Goal: Transaction & Acquisition: Purchase product/service

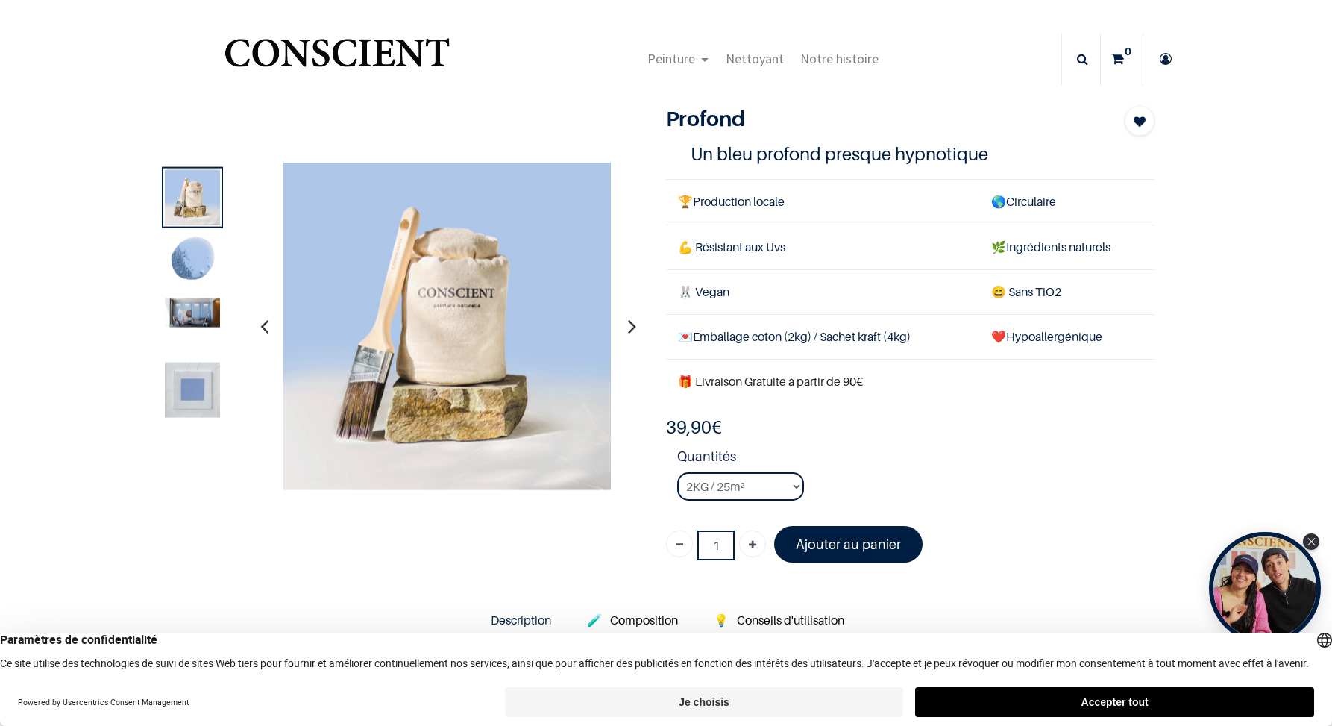
click at [192, 264] on img at bounding box center [192, 260] width 55 height 55
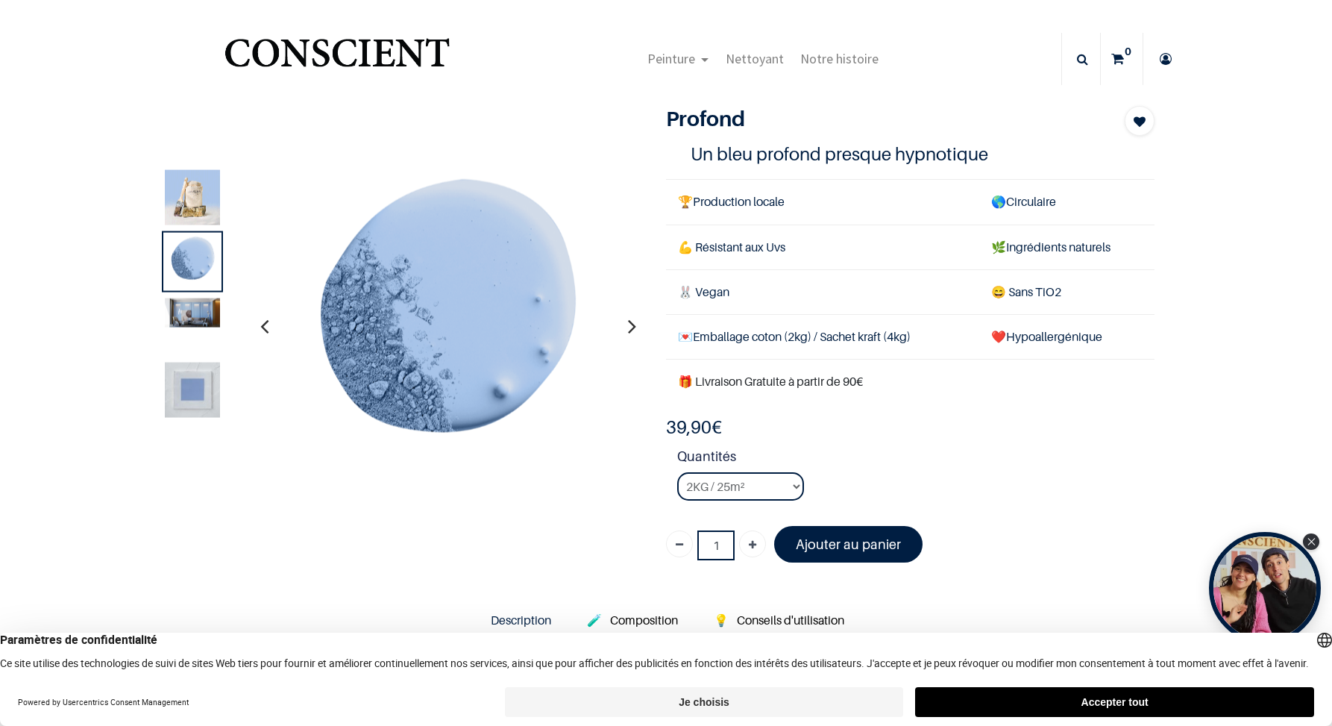
drag, startPoint x: 430, startPoint y: 342, endPoint x: 427, endPoint y: 569, distance: 226.8
click at [197, 307] on img at bounding box center [192, 312] width 55 height 29
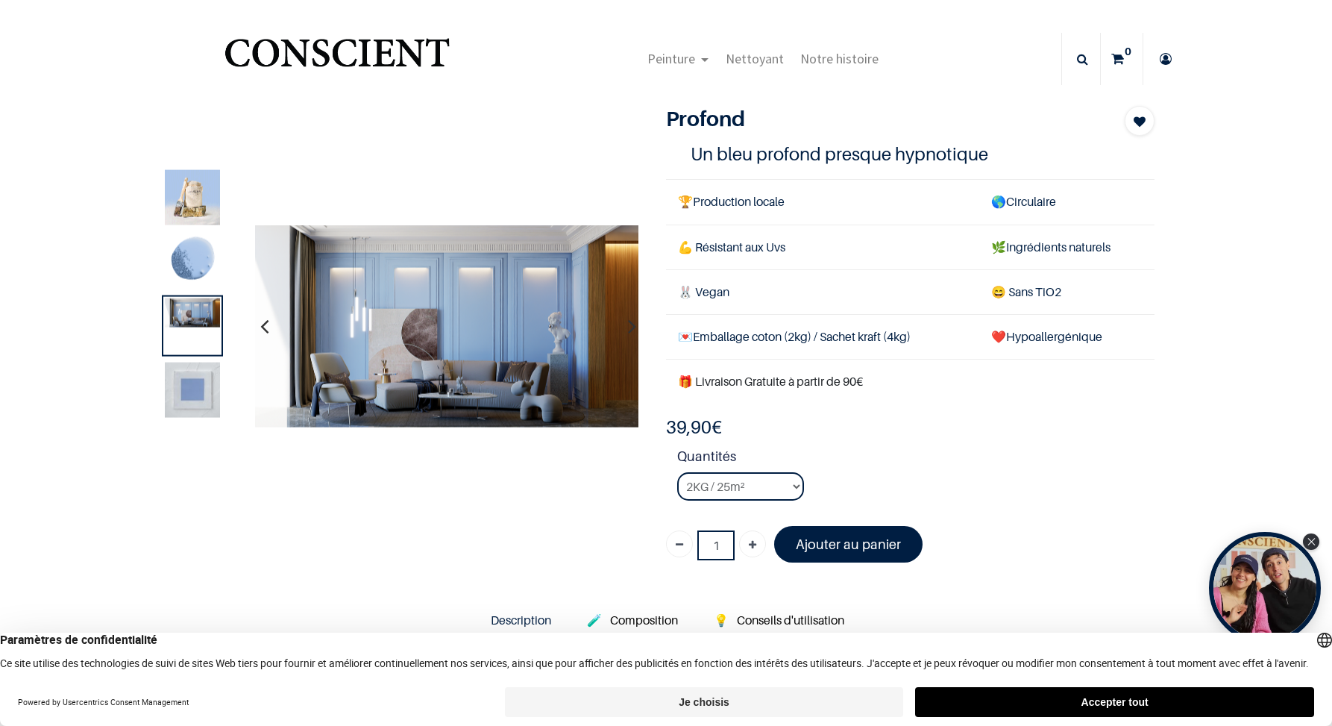
click at [198, 374] on img at bounding box center [192, 389] width 55 height 55
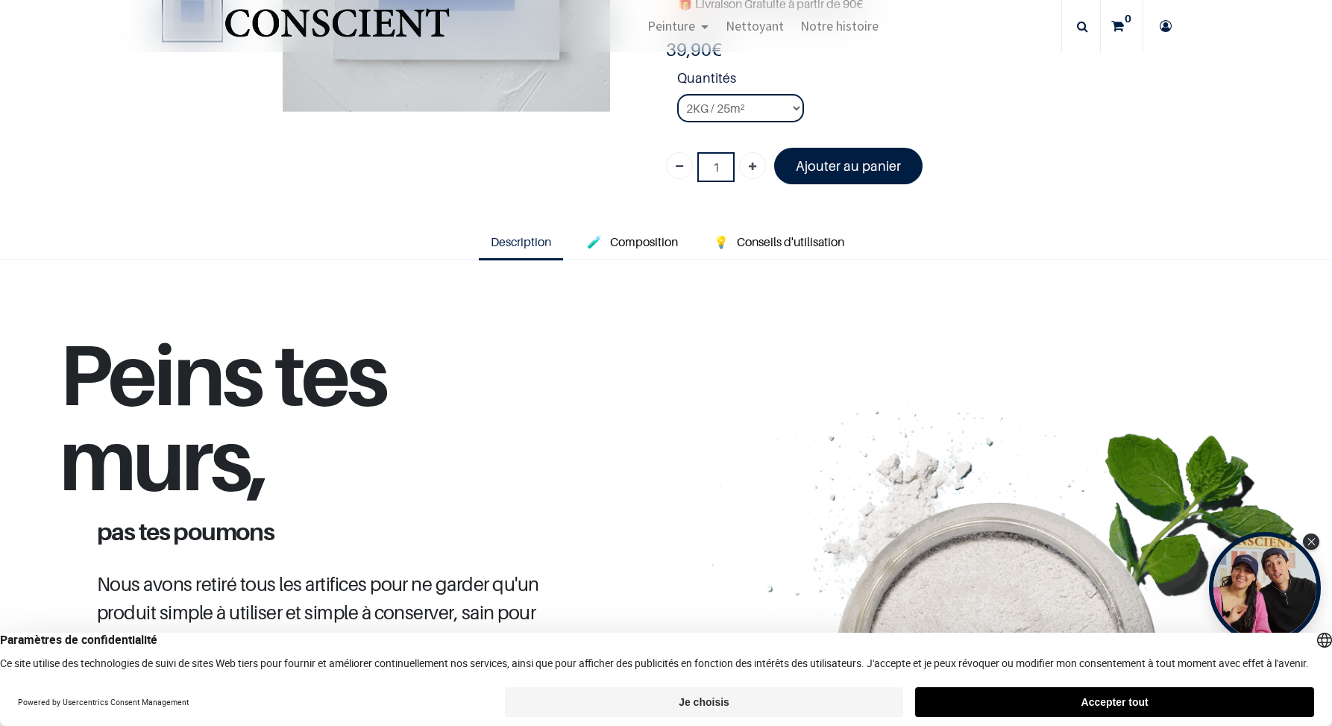
scroll to position [518, 0]
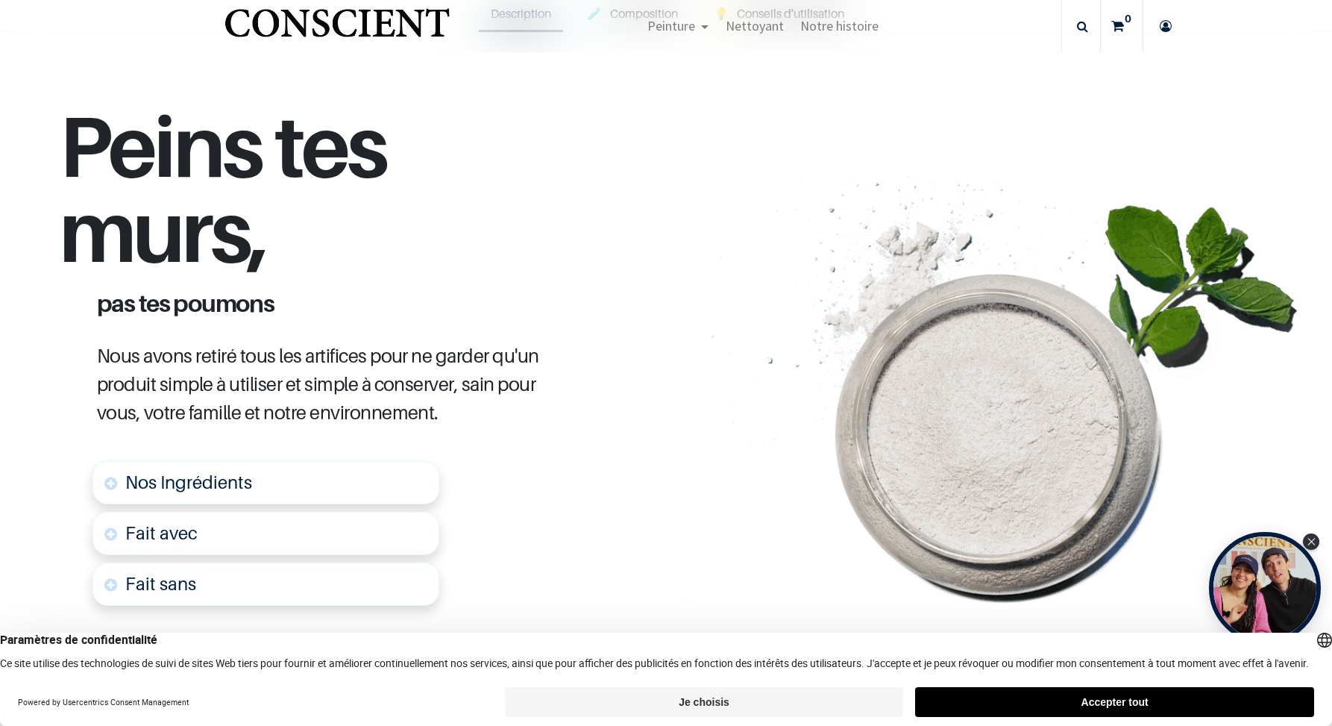
click at [258, 466] on link "Nos Ingrédients" at bounding box center [265, 482] width 347 height 43
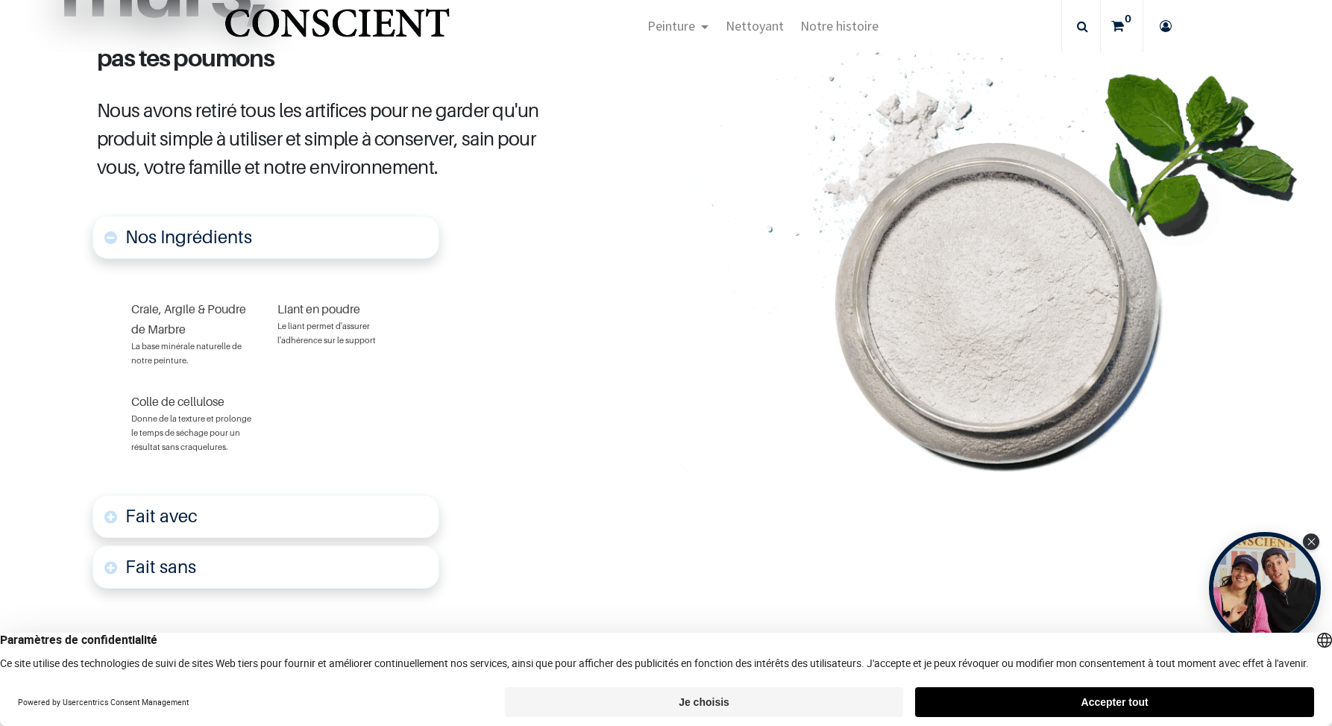
scroll to position [805, 0]
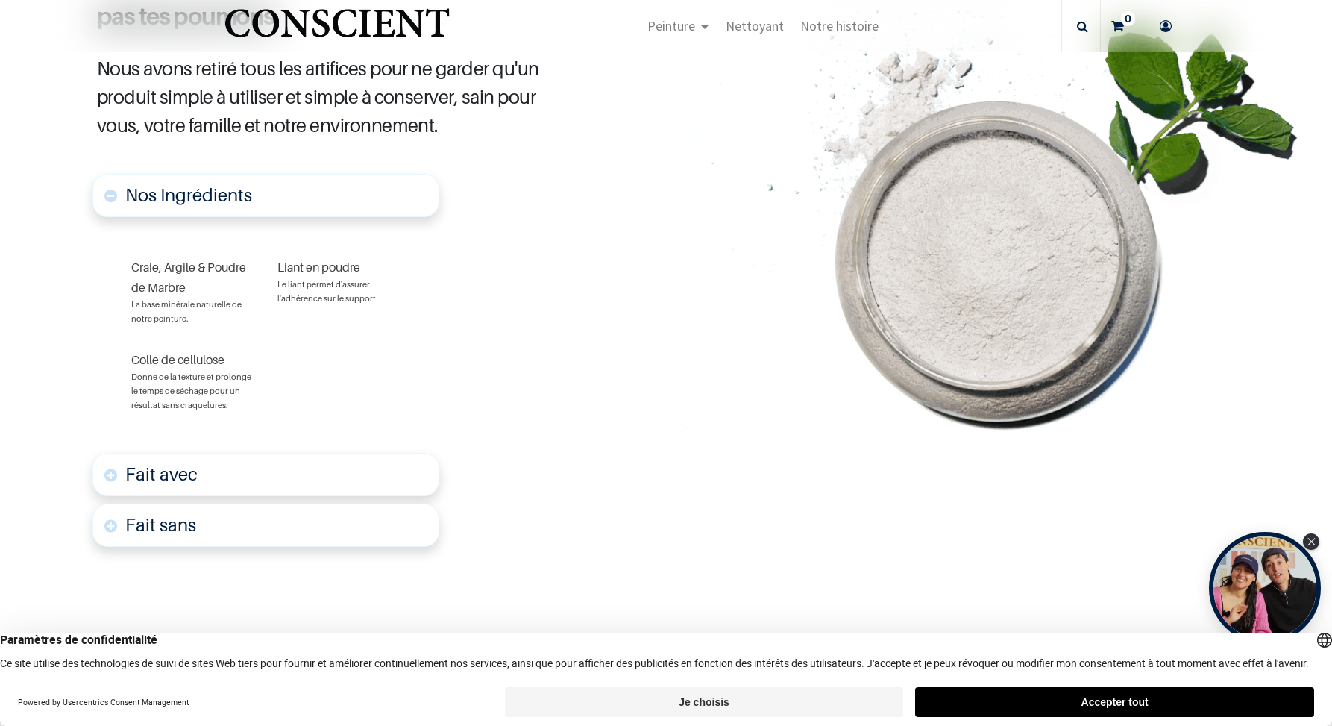
click at [245, 453] on link "Fait avec" at bounding box center [265, 474] width 347 height 43
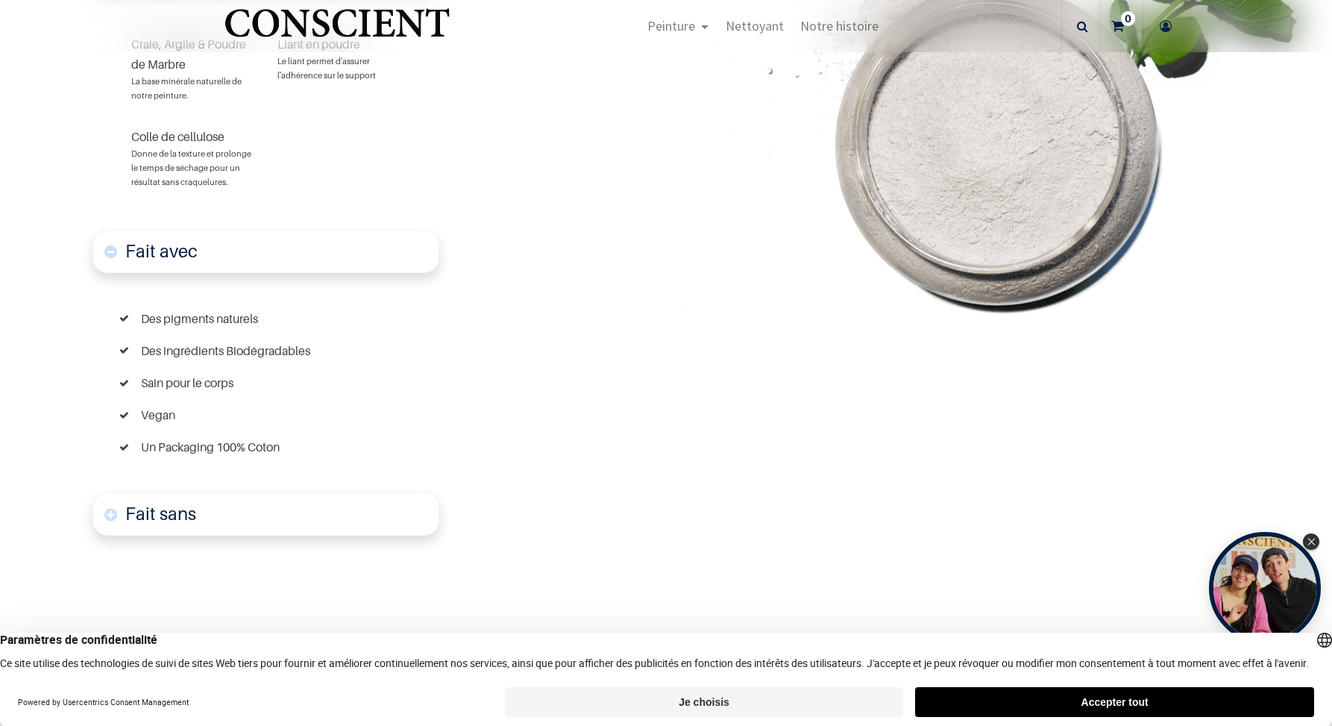
scroll to position [1035, 0]
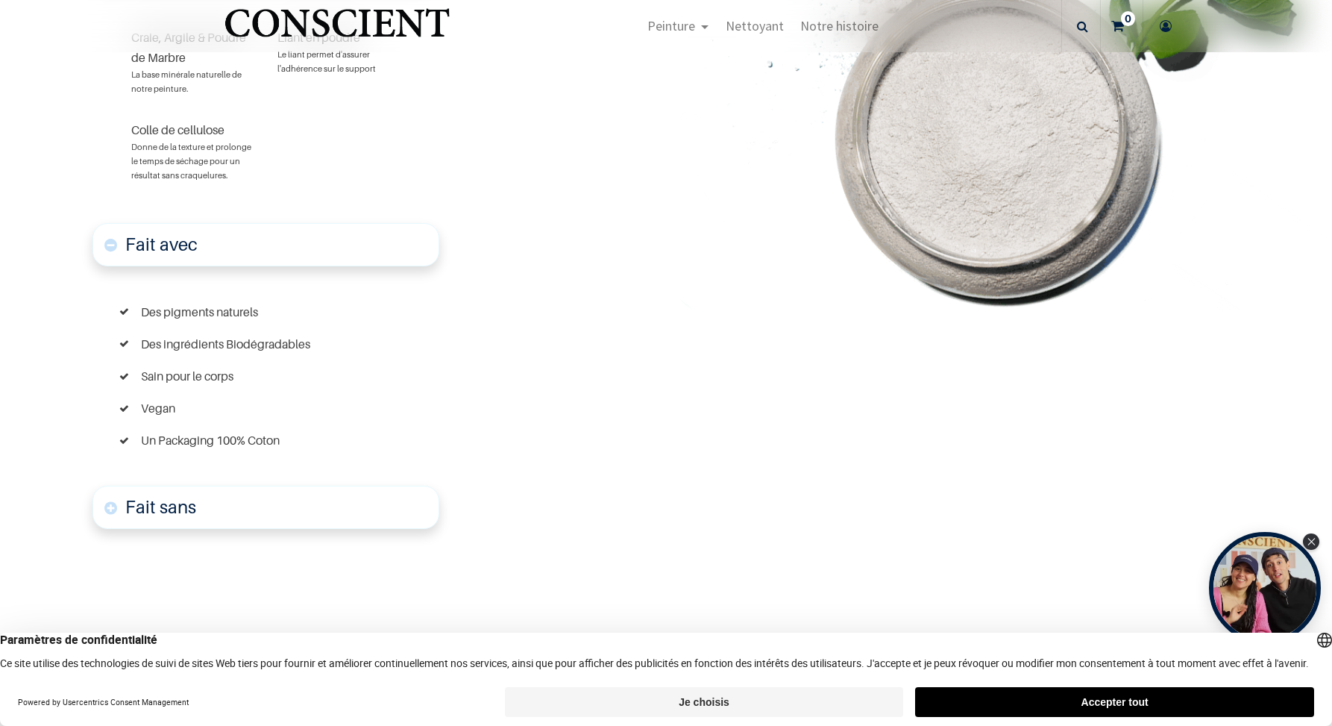
click at [263, 497] on link "Fait sans" at bounding box center [265, 507] width 347 height 43
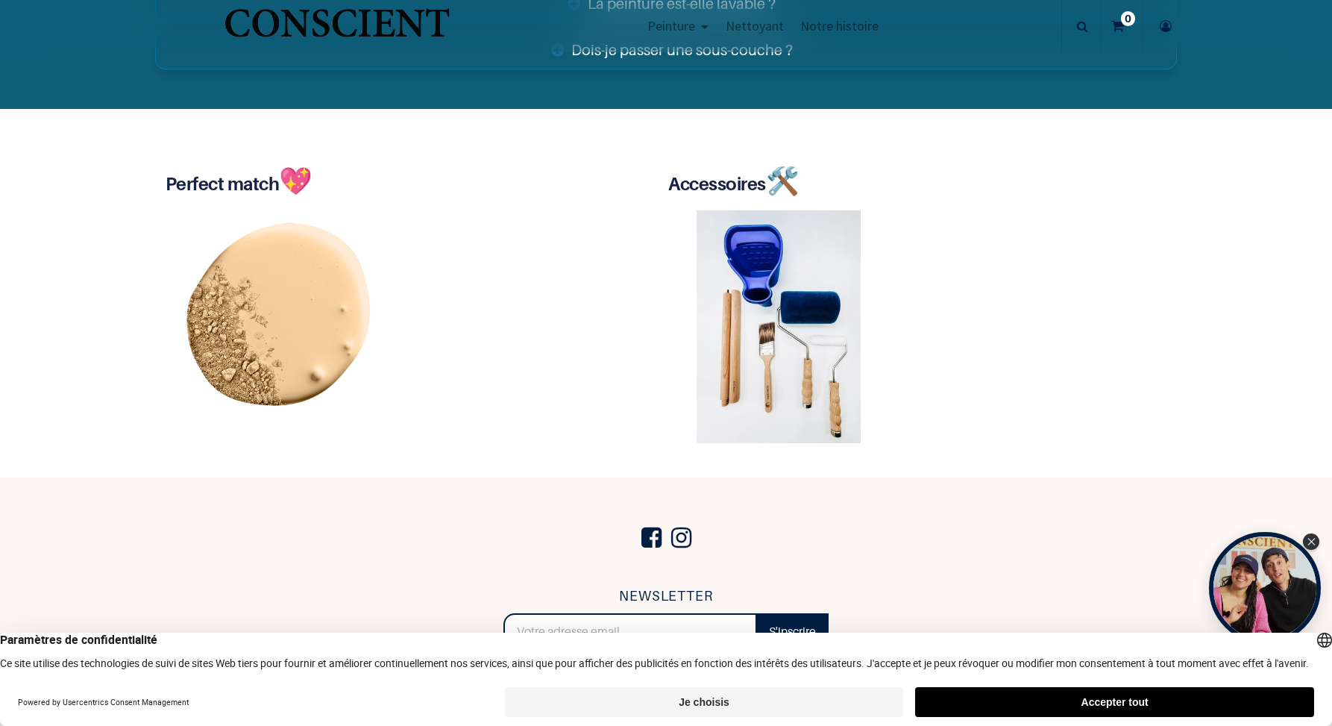
scroll to position [3570, 0]
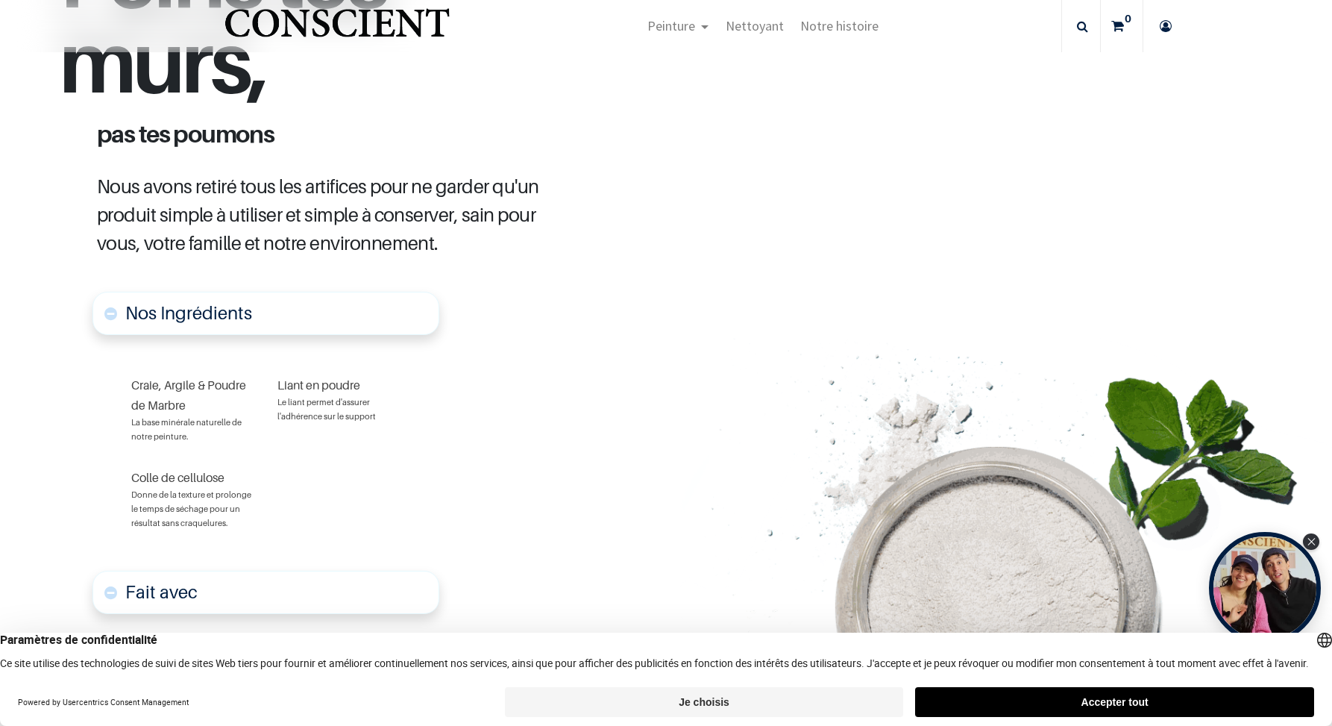
scroll to position [-21, 0]
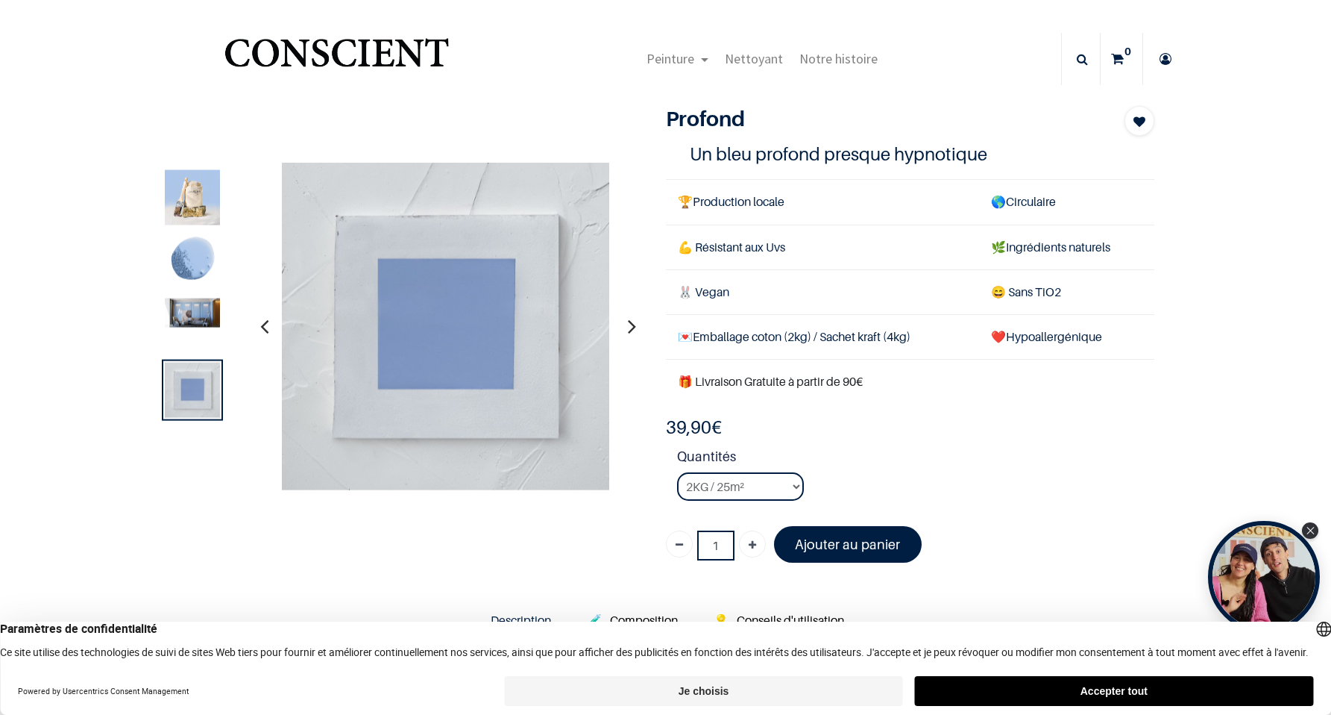
click at [185, 264] on img at bounding box center [192, 260] width 55 height 55
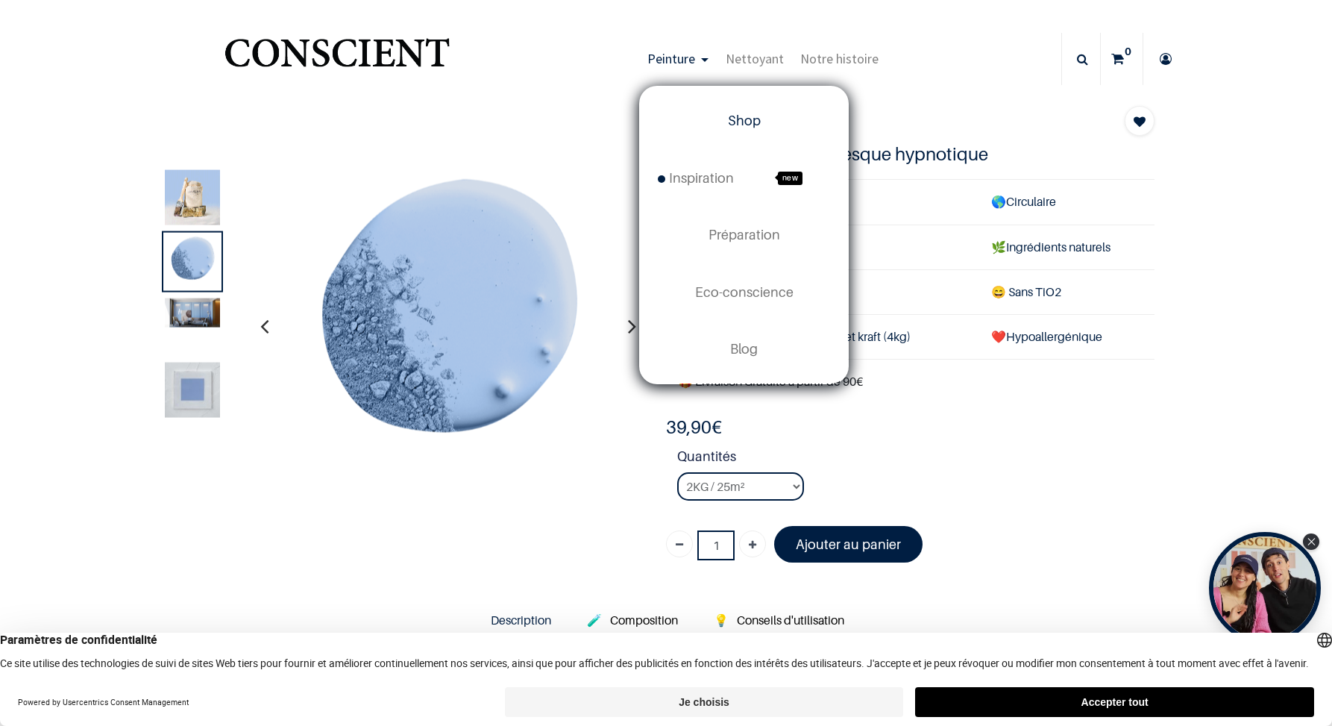
click at [749, 125] on span "Shop" at bounding box center [744, 121] width 33 height 16
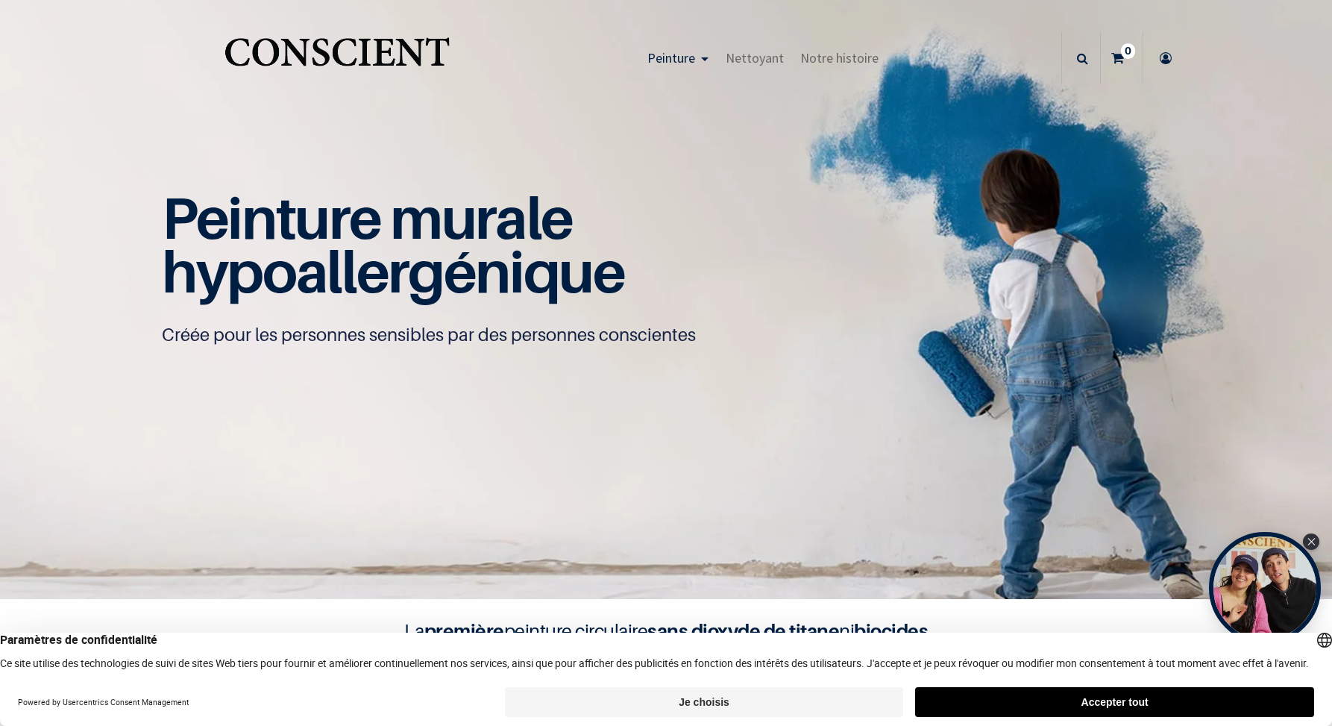
scroll to position [14, 0]
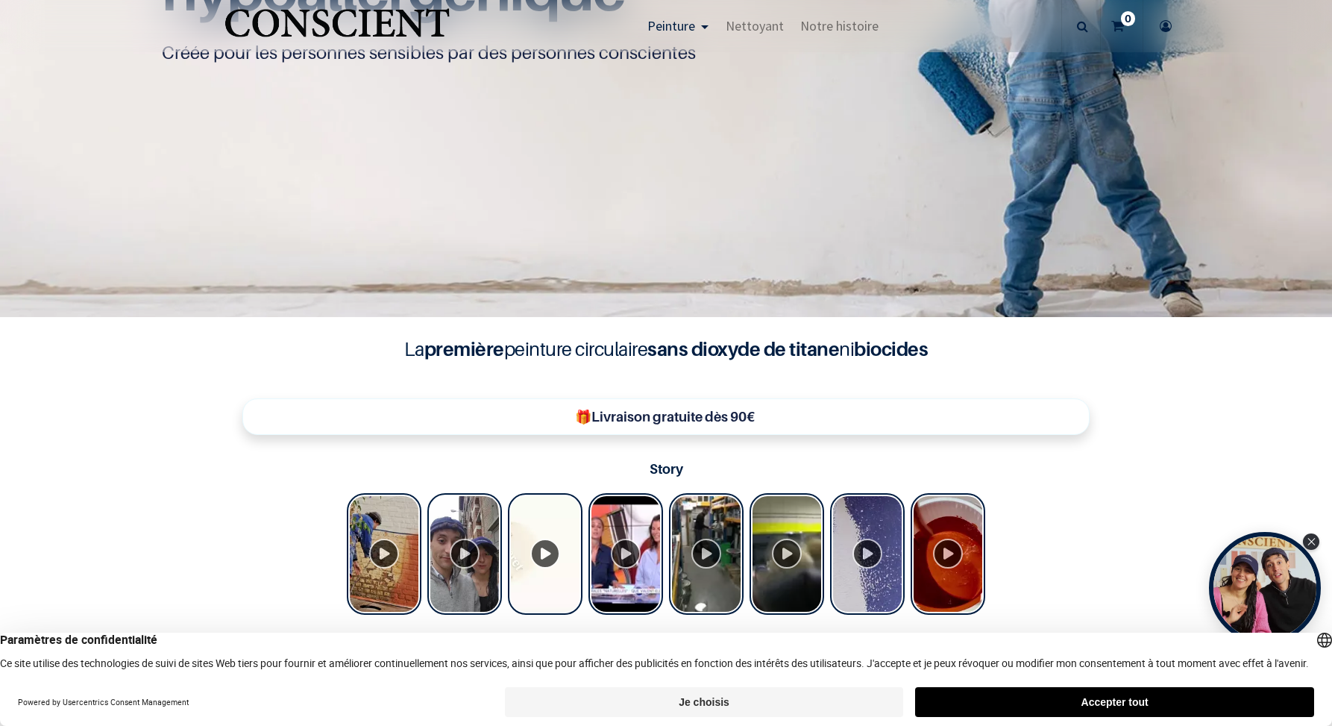
scroll to position [280, 0]
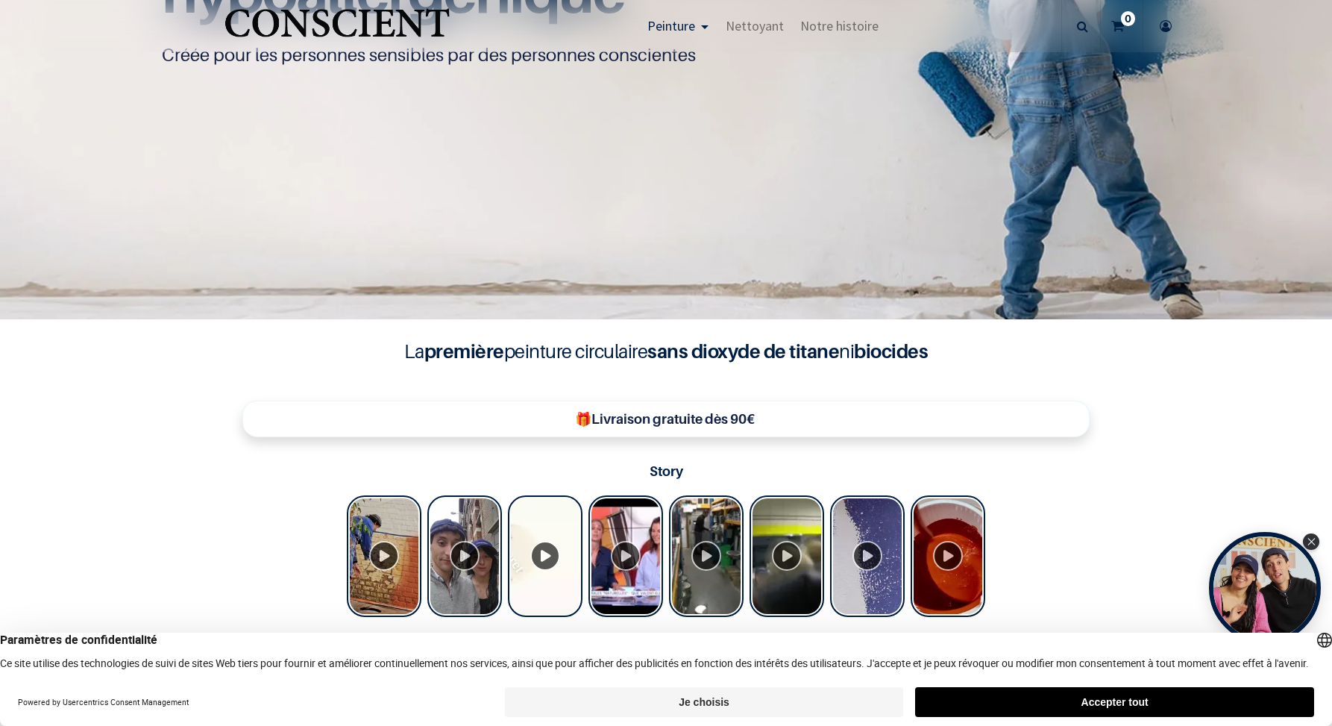
drag, startPoint x: 422, startPoint y: 351, endPoint x: 962, endPoint y: 348, distance: 540.0
click at [962, 348] on h4 "La première peinture circulaire sans dioxyde de titane ni biocides" at bounding box center [666, 351] width 597 height 28
copy h4 "première peinture circulaire sans dioxyde de titane ni biocides"
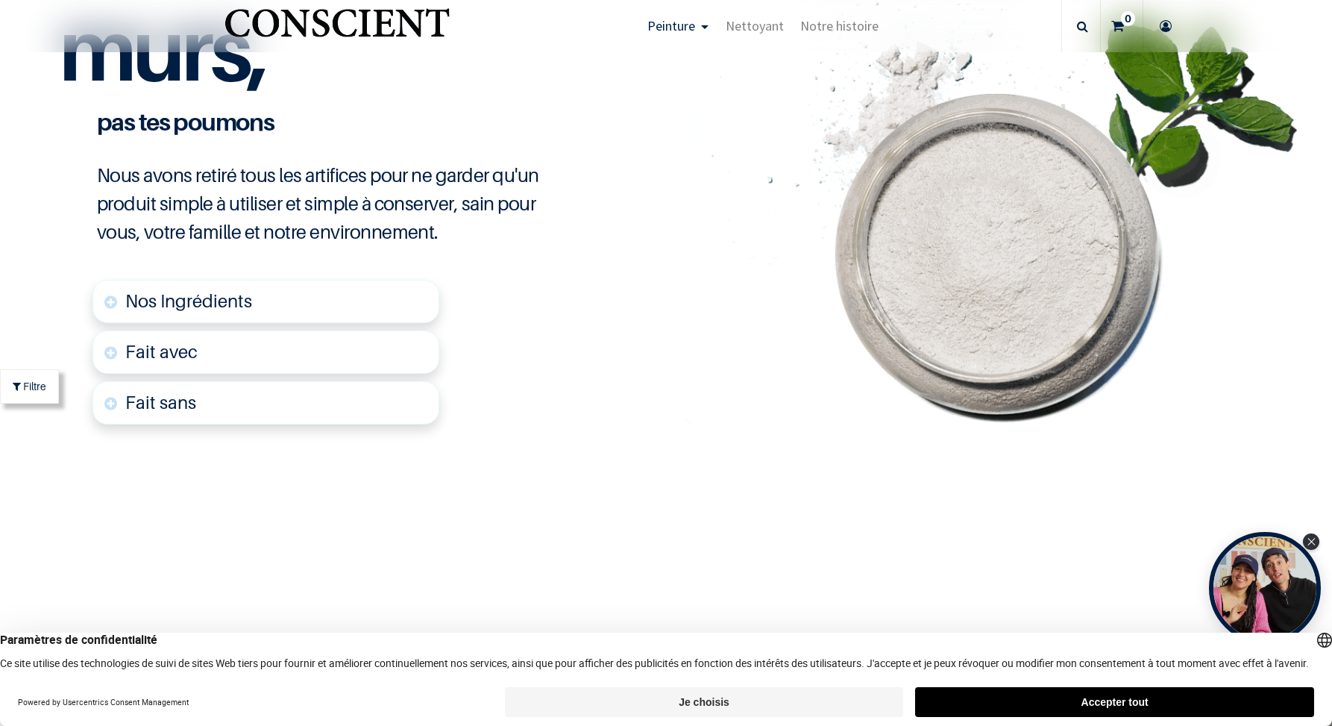
scroll to position [3672, 0]
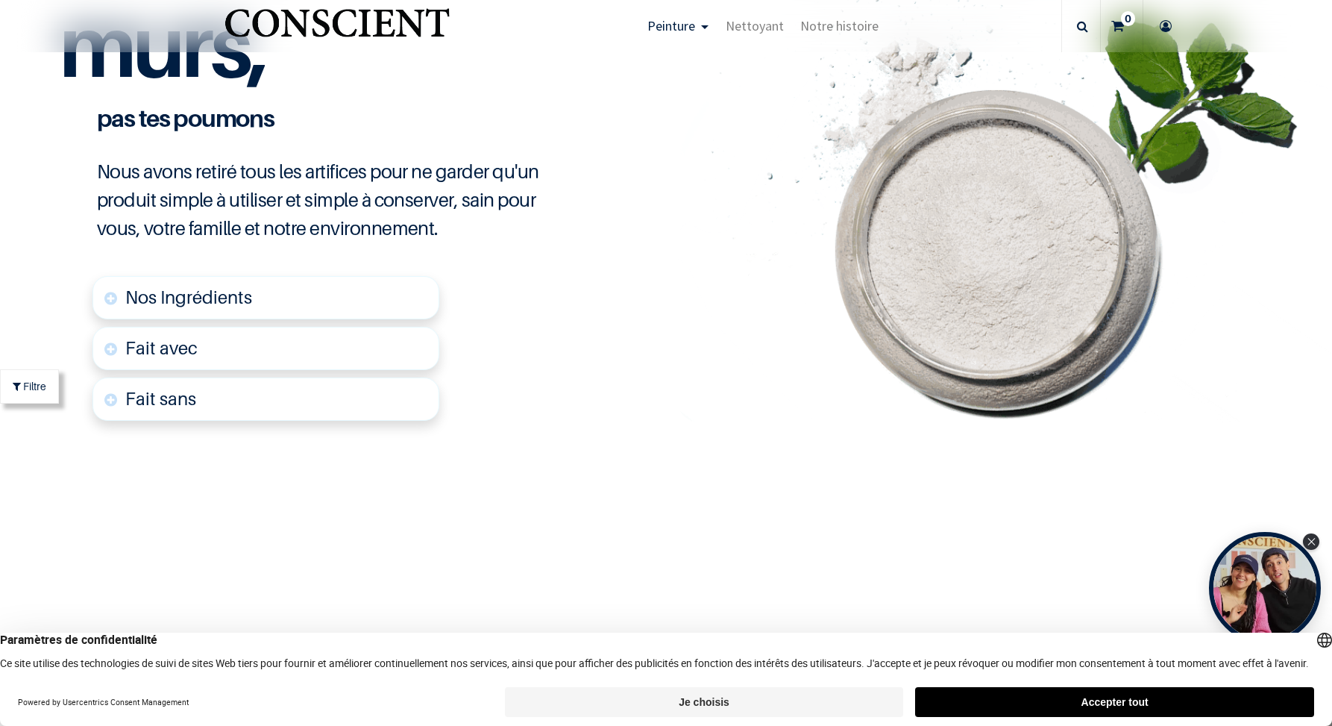
click at [207, 295] on span "Nos Ingrédients" at bounding box center [188, 297] width 127 height 22
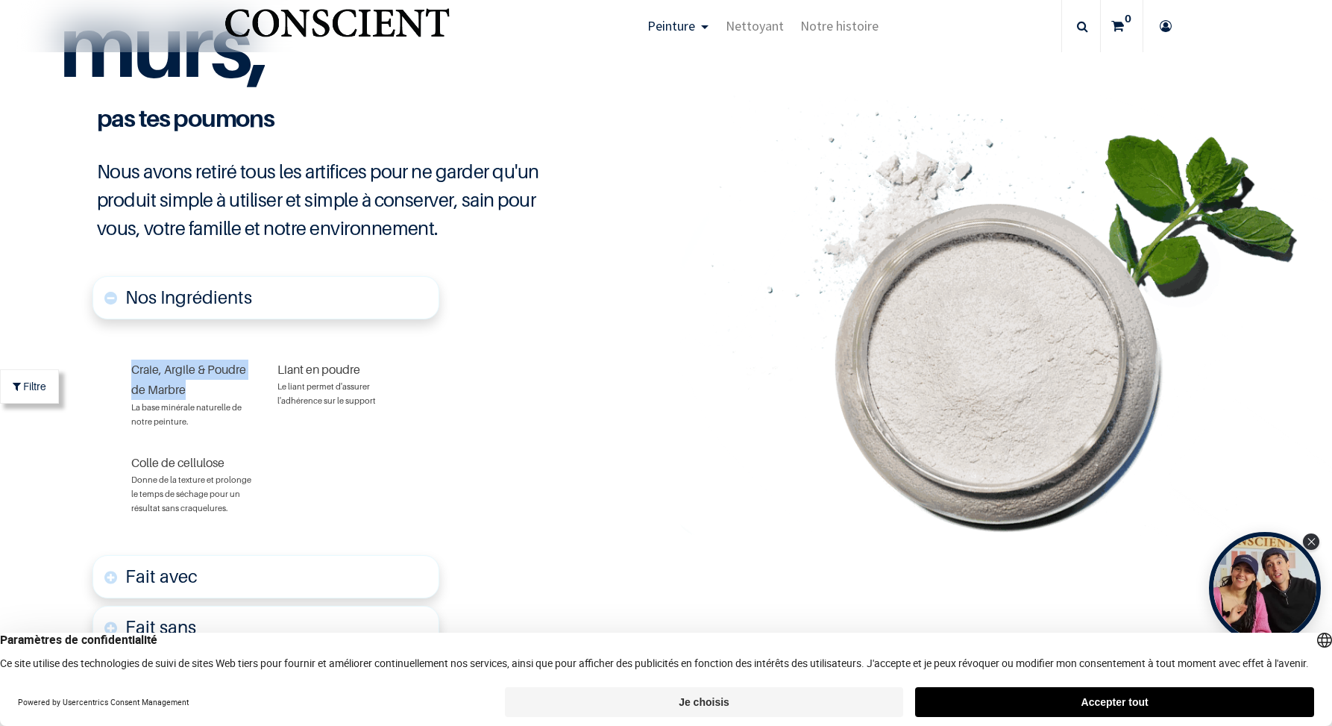
drag, startPoint x: 132, startPoint y: 364, endPoint x: 190, endPoint y: 383, distance: 61.3
click at [191, 383] on div "Craie, Argile & Poudre de Marbre La base minérale naturelle de notre peinture." at bounding box center [192, 394] width 147 height 92
copy font "Craie, Argile & Poudre de Marbre"
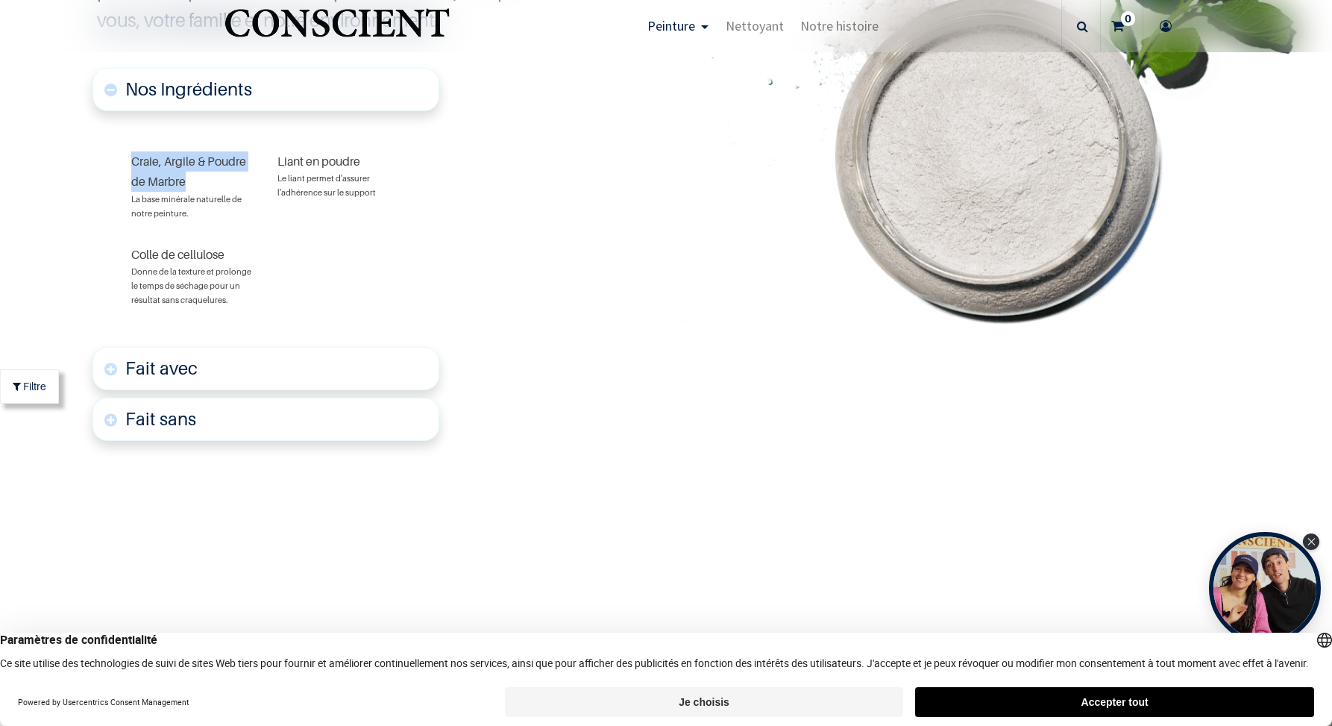
scroll to position [3908, 0]
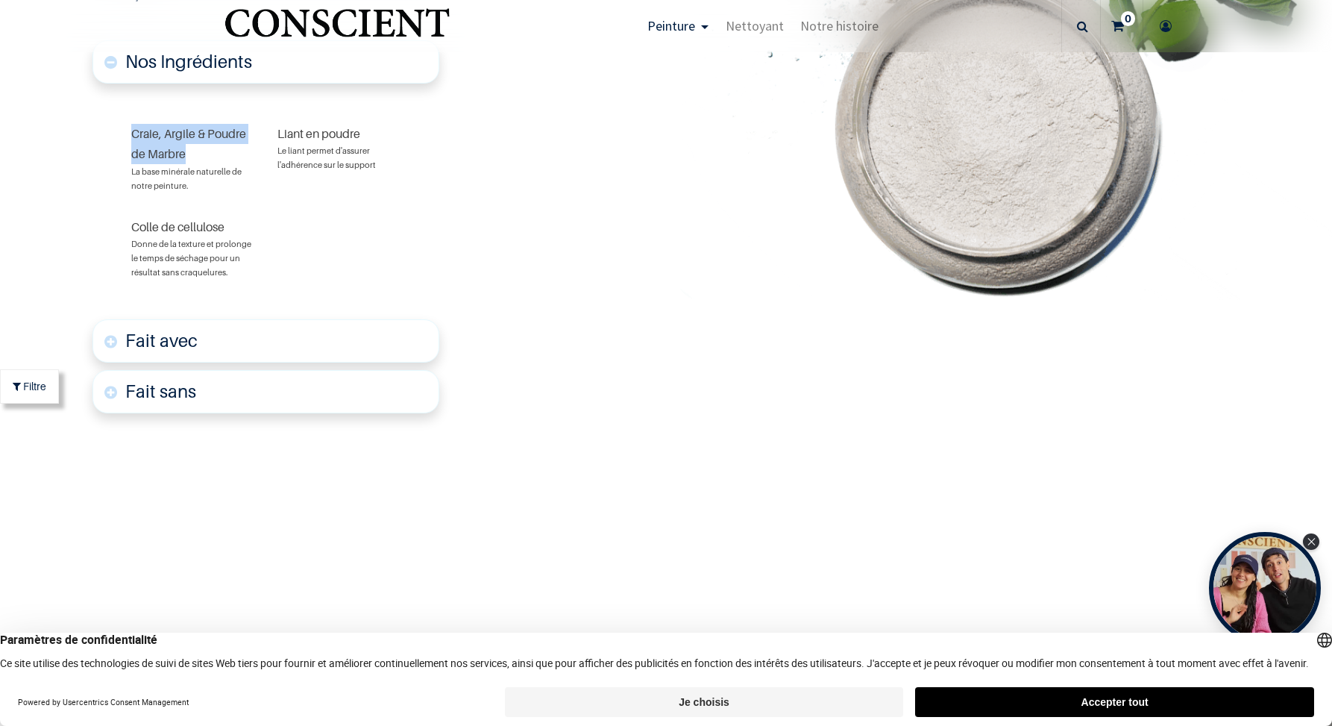
click at [210, 340] on link "Fait avec" at bounding box center [265, 340] width 347 height 43
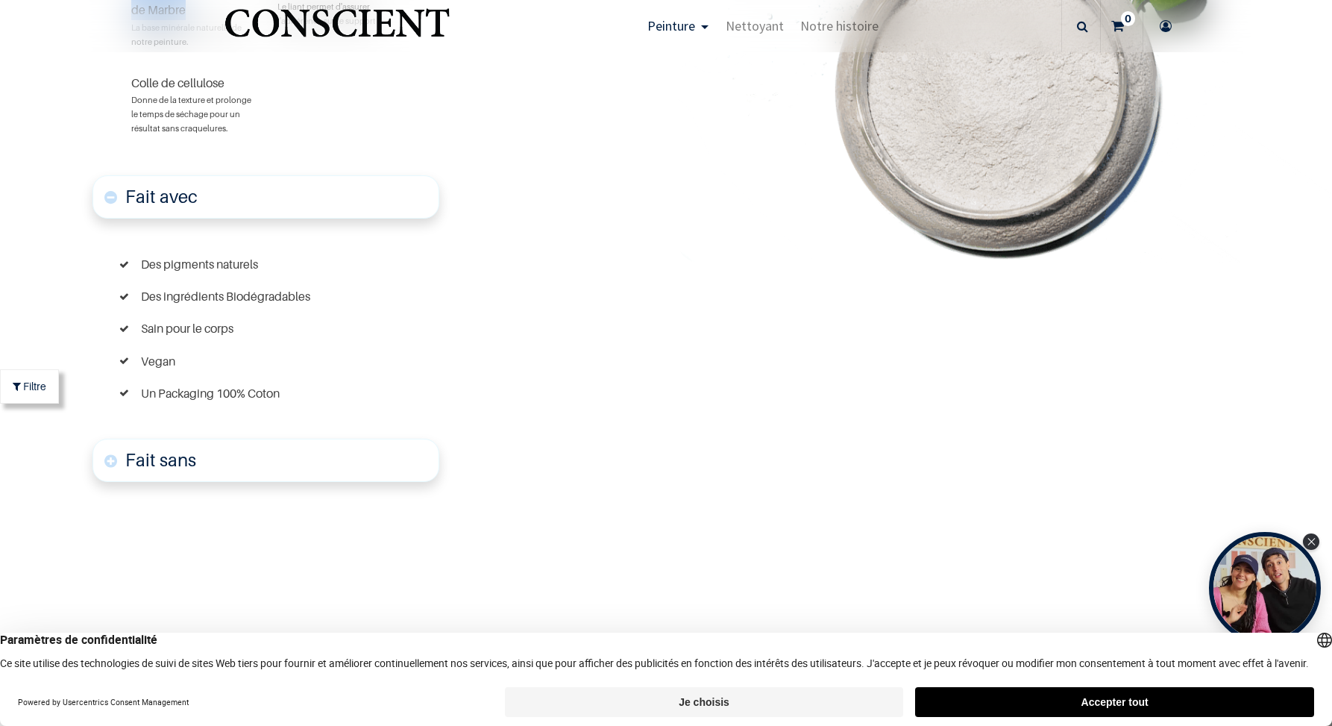
scroll to position [4059, 0]
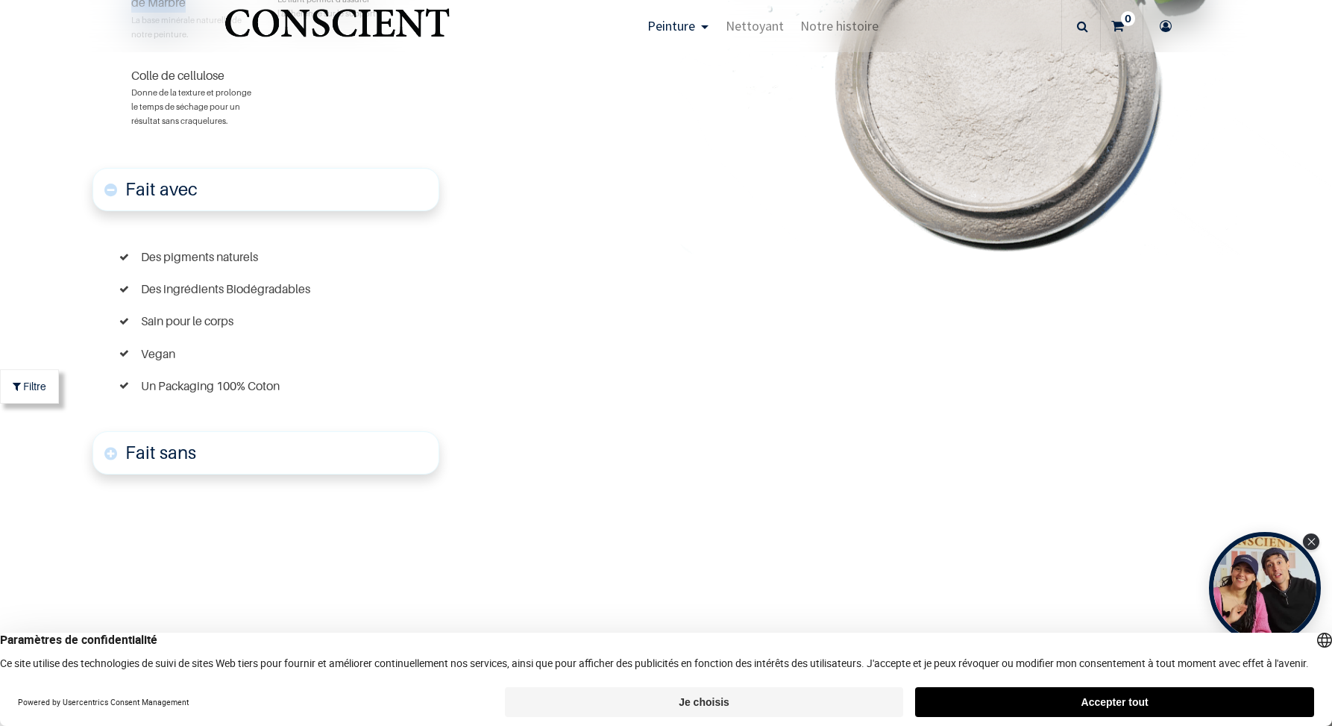
click at [190, 431] on link "Fait sans" at bounding box center [265, 452] width 347 height 43
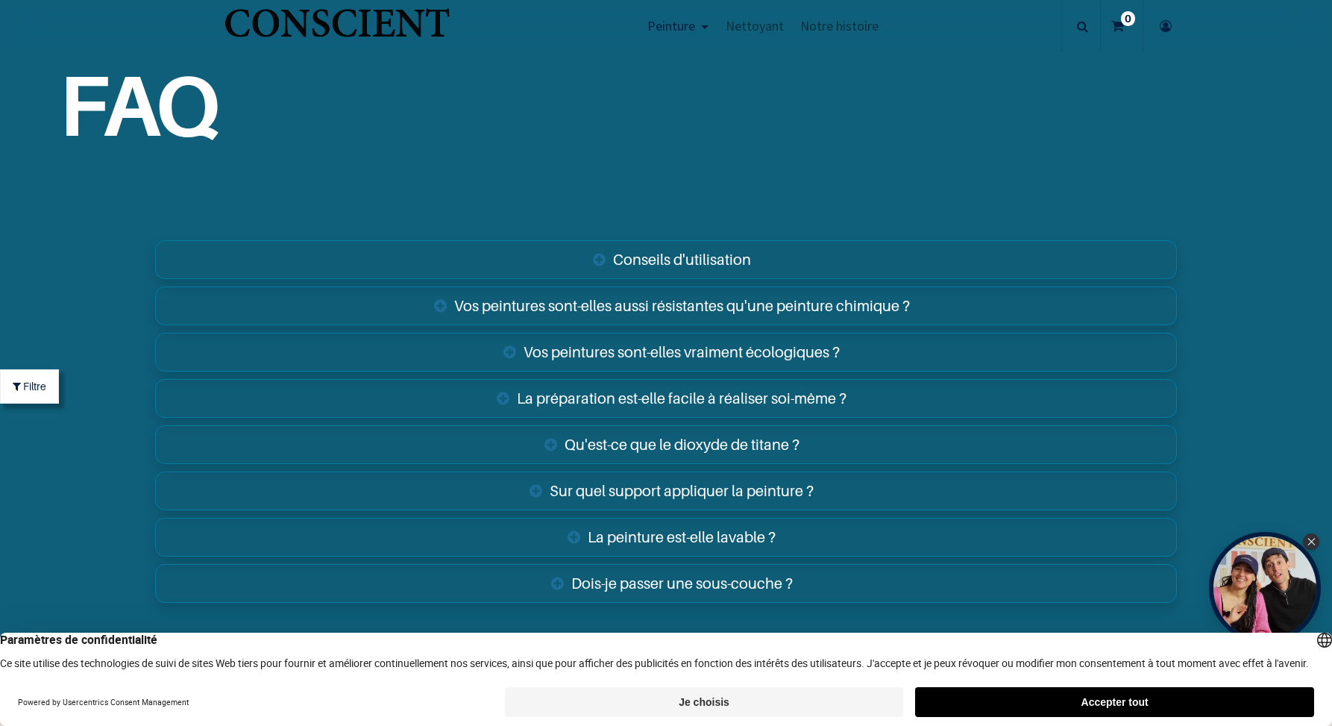
scroll to position [6008, 0]
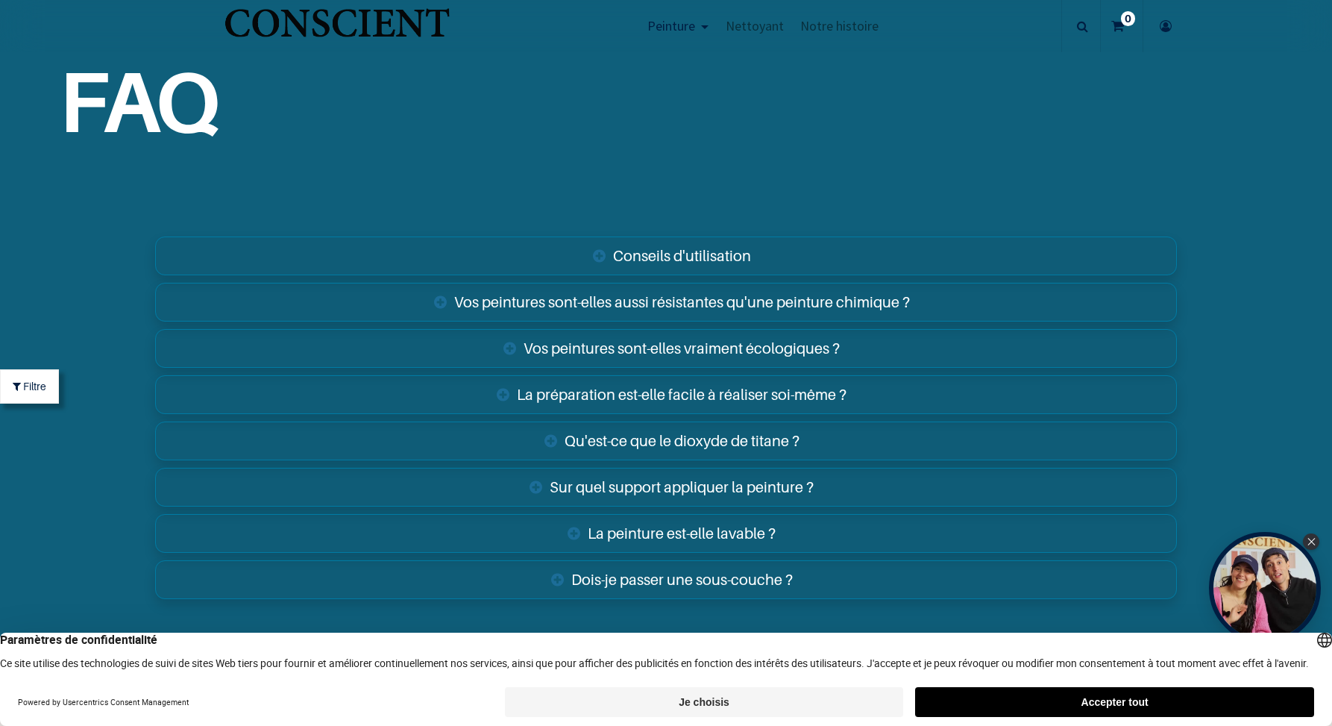
click at [753, 342] on link "Vos peintures sont-elles vraiment écologiques ?" at bounding box center [666, 348] width 1022 height 39
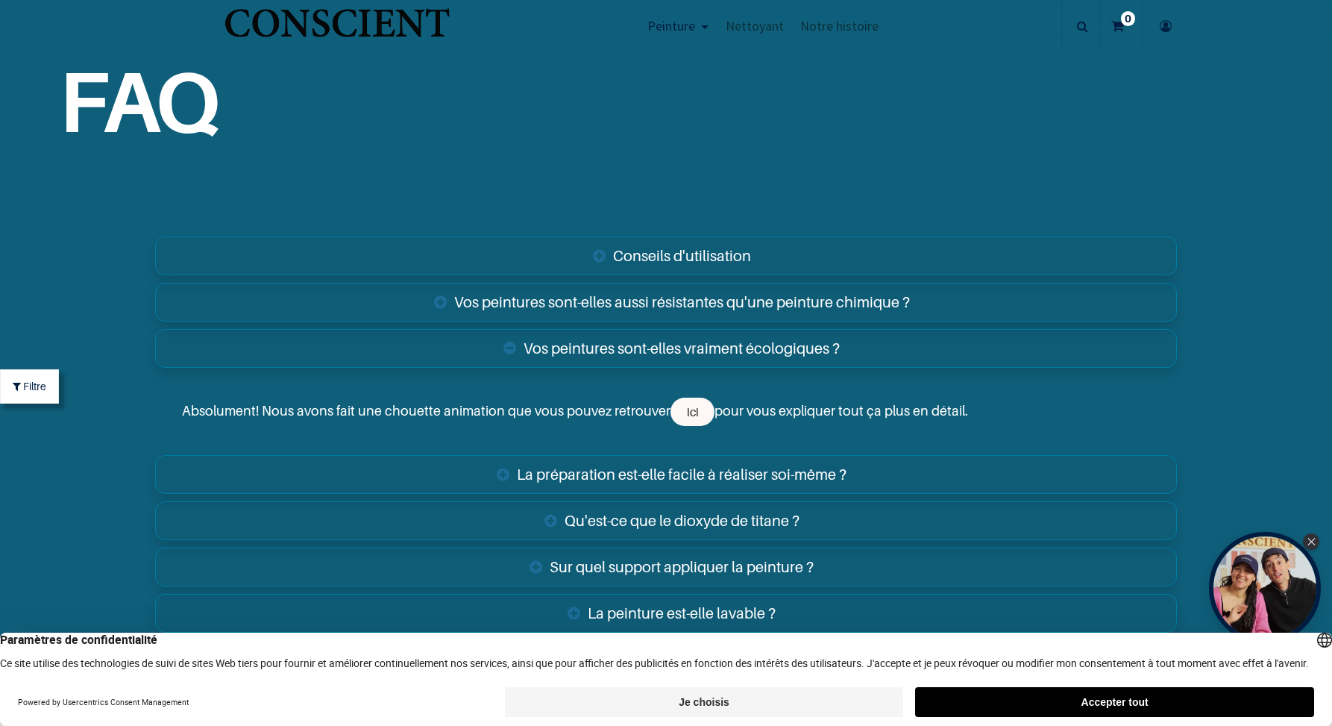
click at [694, 418] on div "Absolument! Nous avons fait une chouette animation que vous pouvez retrouver ic…" at bounding box center [666, 411] width 1022 height 79
click at [681, 403] on link "ici" at bounding box center [693, 412] width 44 height 28
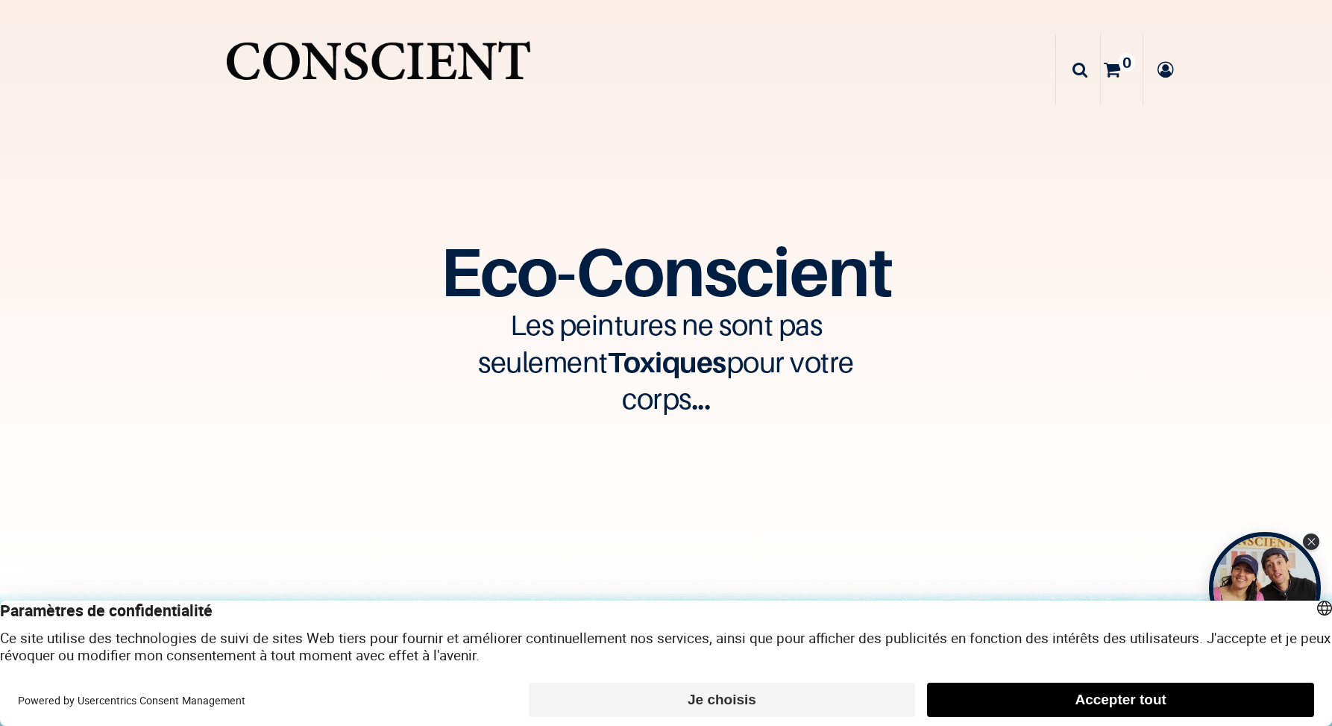
click at [1008, 701] on button "Accepter tout" at bounding box center [1120, 700] width 387 height 34
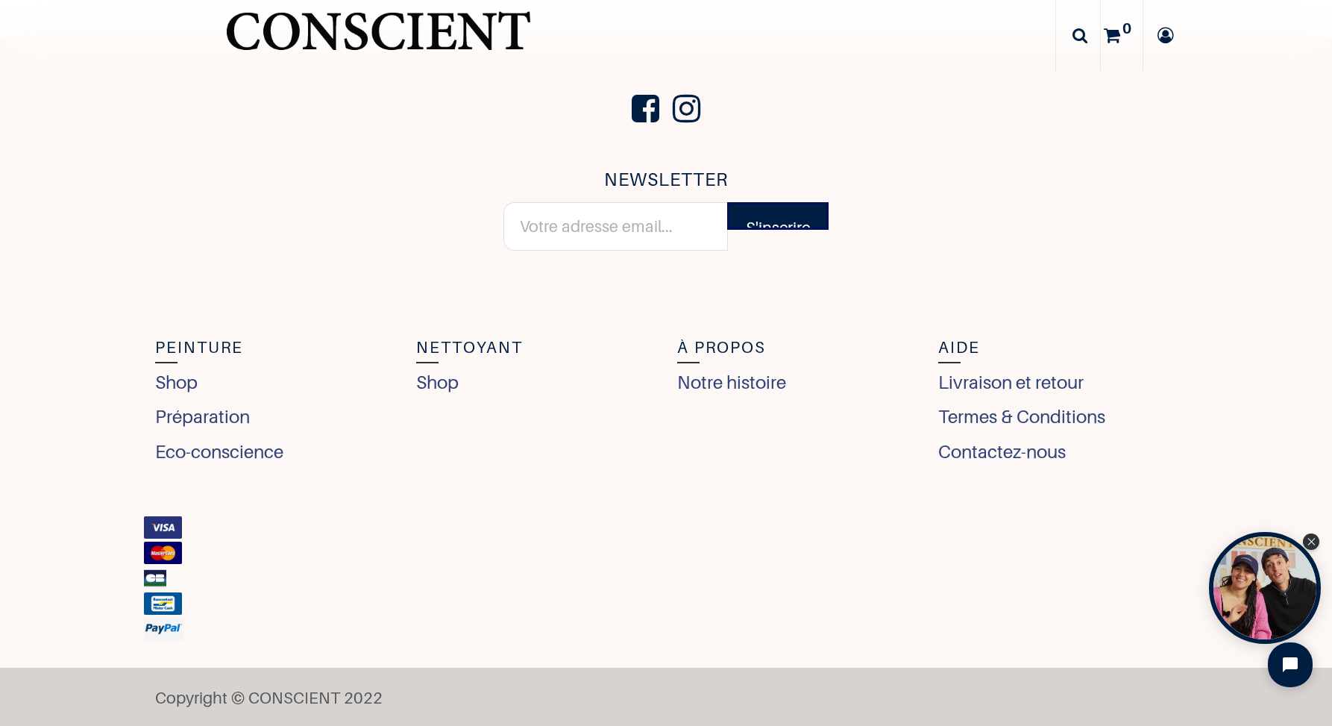
scroll to position [6469, 0]
click at [179, 379] on link "Shop" at bounding box center [180, 383] width 50 height 28
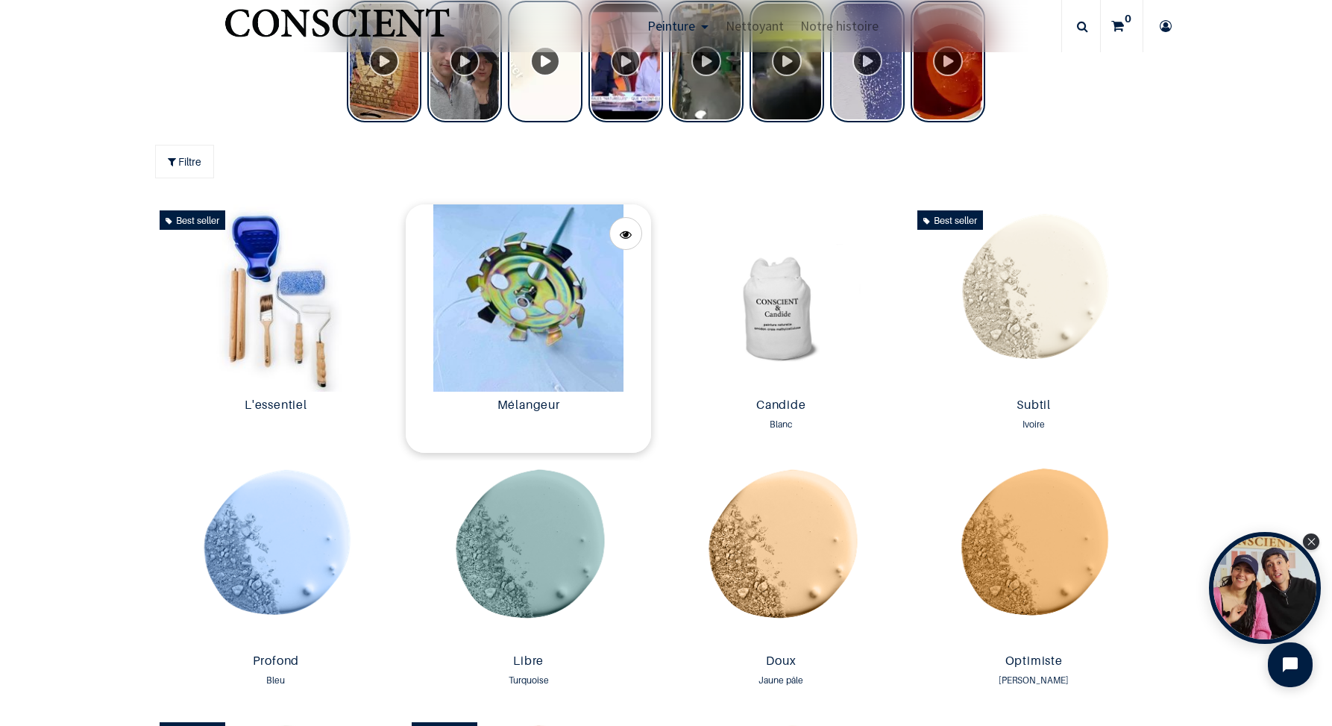
scroll to position [826, 0]
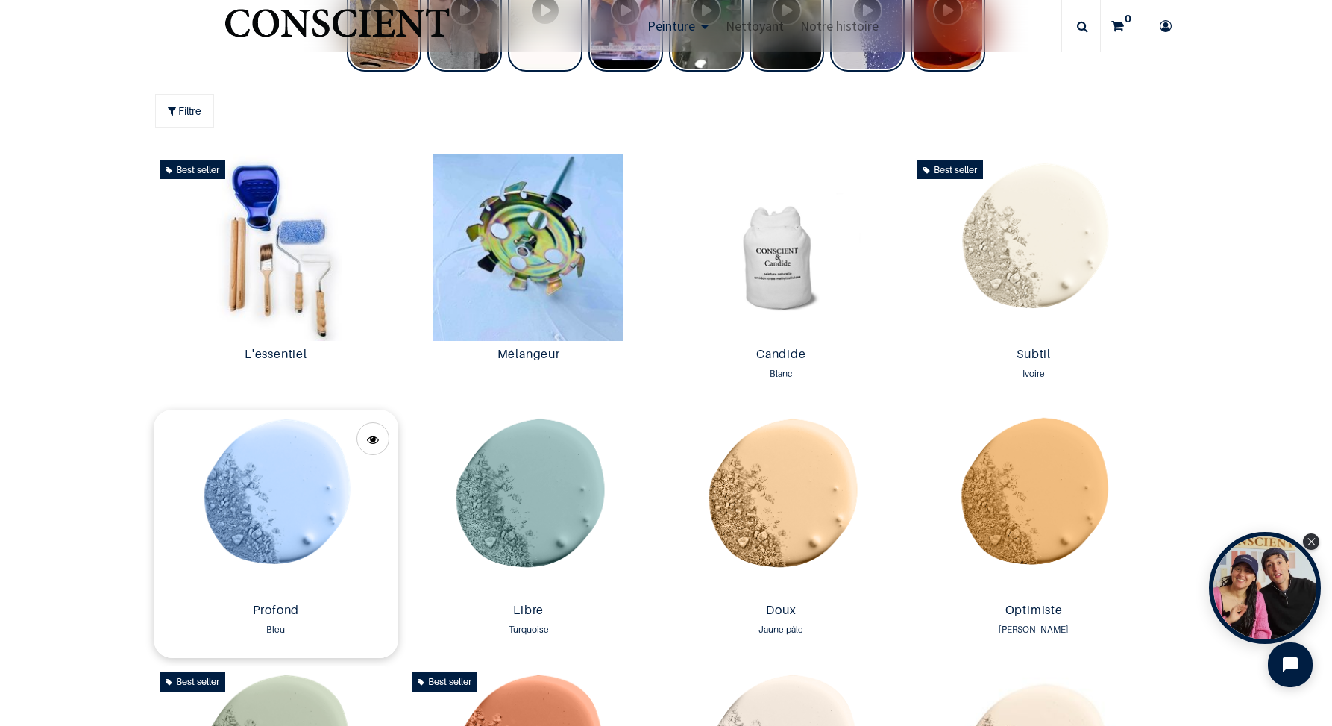
click at [295, 489] on img at bounding box center [276, 503] width 245 height 187
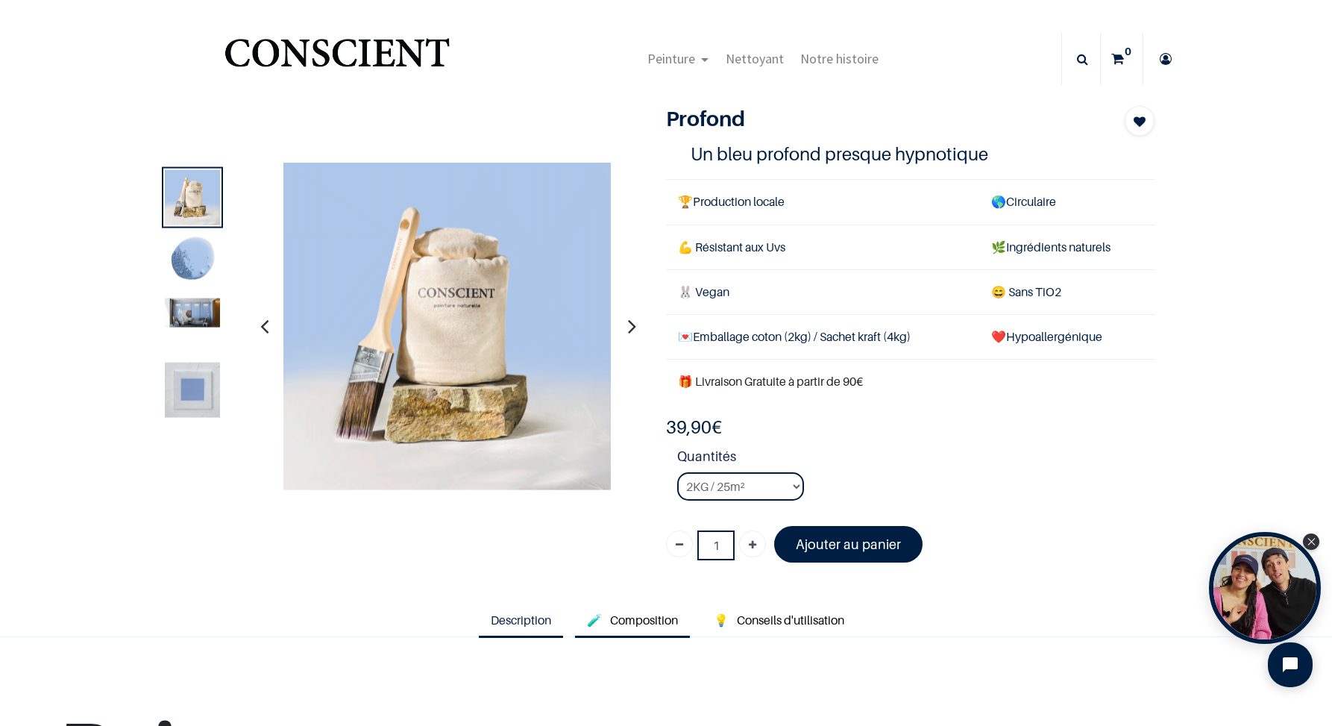
click at [656, 612] on span "Composition" at bounding box center [644, 619] width 68 height 15
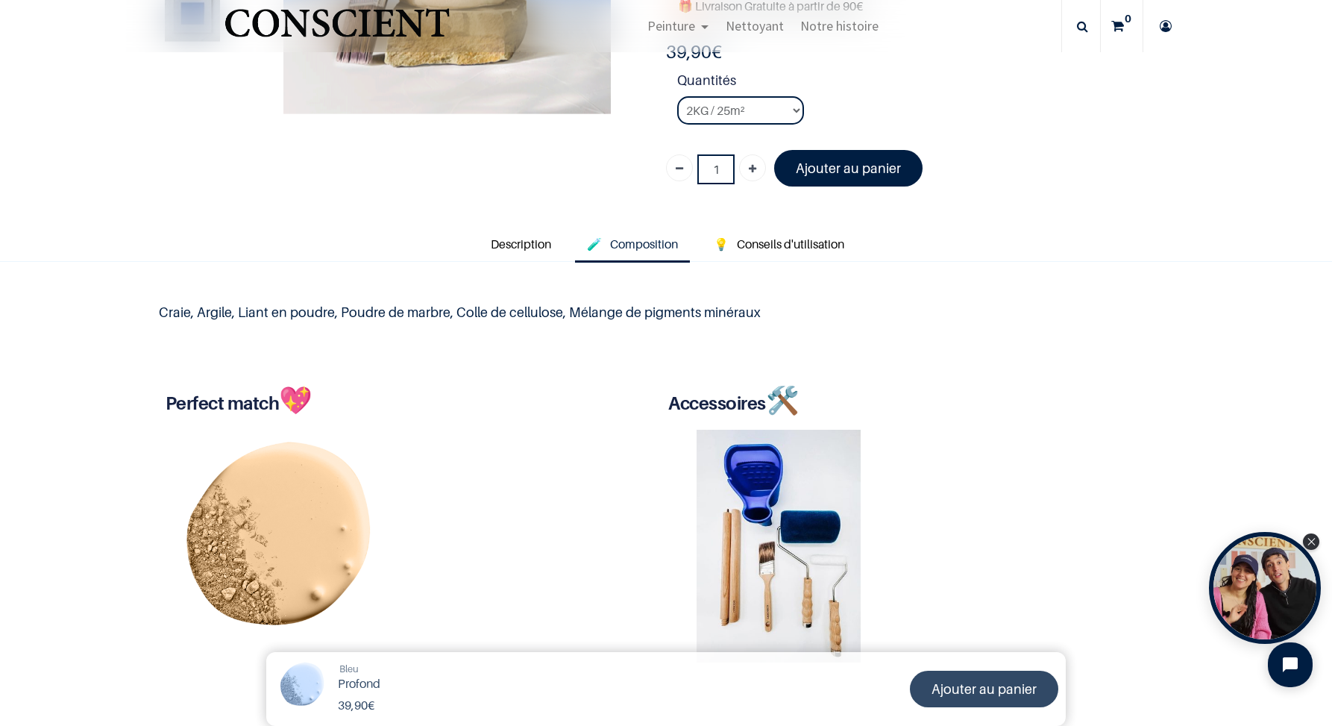
scroll to position [290, 0]
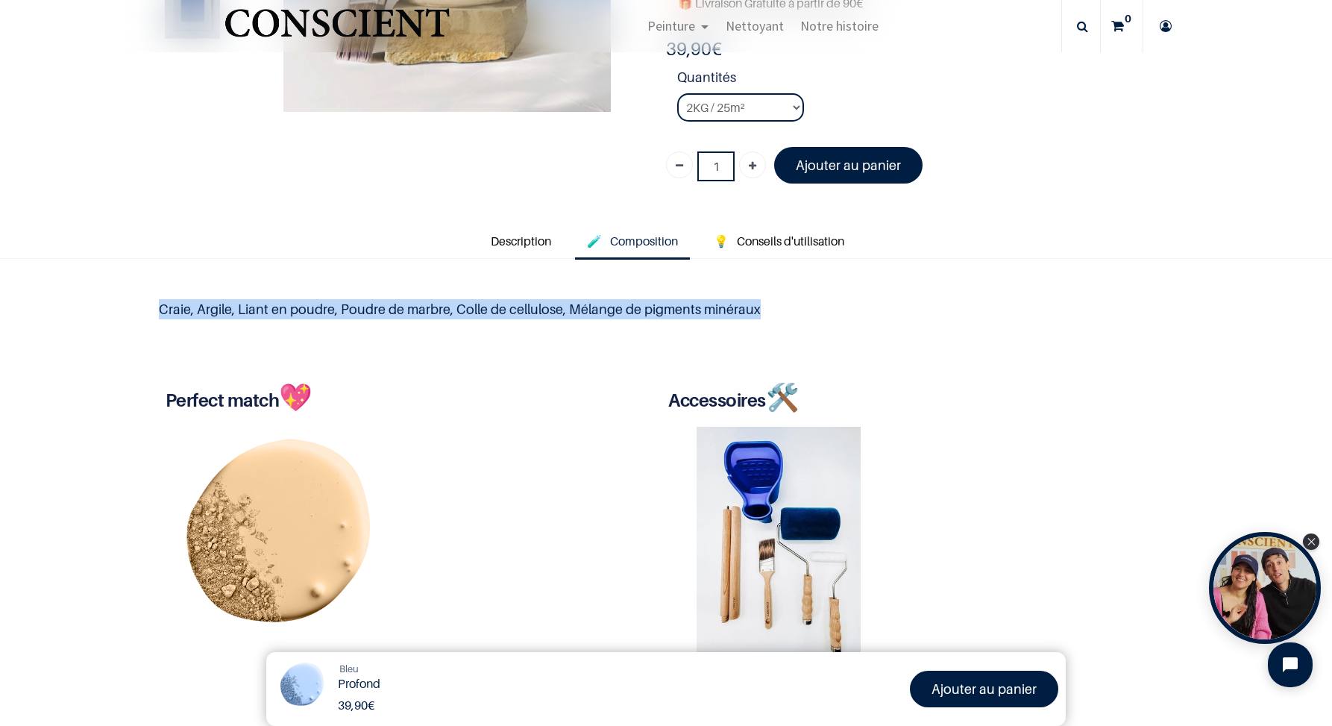
drag, startPoint x: 160, startPoint y: 298, endPoint x: 809, endPoint y: 304, distance: 649.7
click at [809, 304] on p "Craie, Argile, Liant en poudre, Poudre de marbre, Colle de cellulose, Mélange d…" at bounding box center [666, 309] width 1014 height 20
copy p "Craie, Argile, Liant en poudre, Poudre de marbre, Colle de cellulose, Mélange d…"
click at [787, 233] on span "Conseils d'utilisation" at bounding box center [790, 240] width 107 height 15
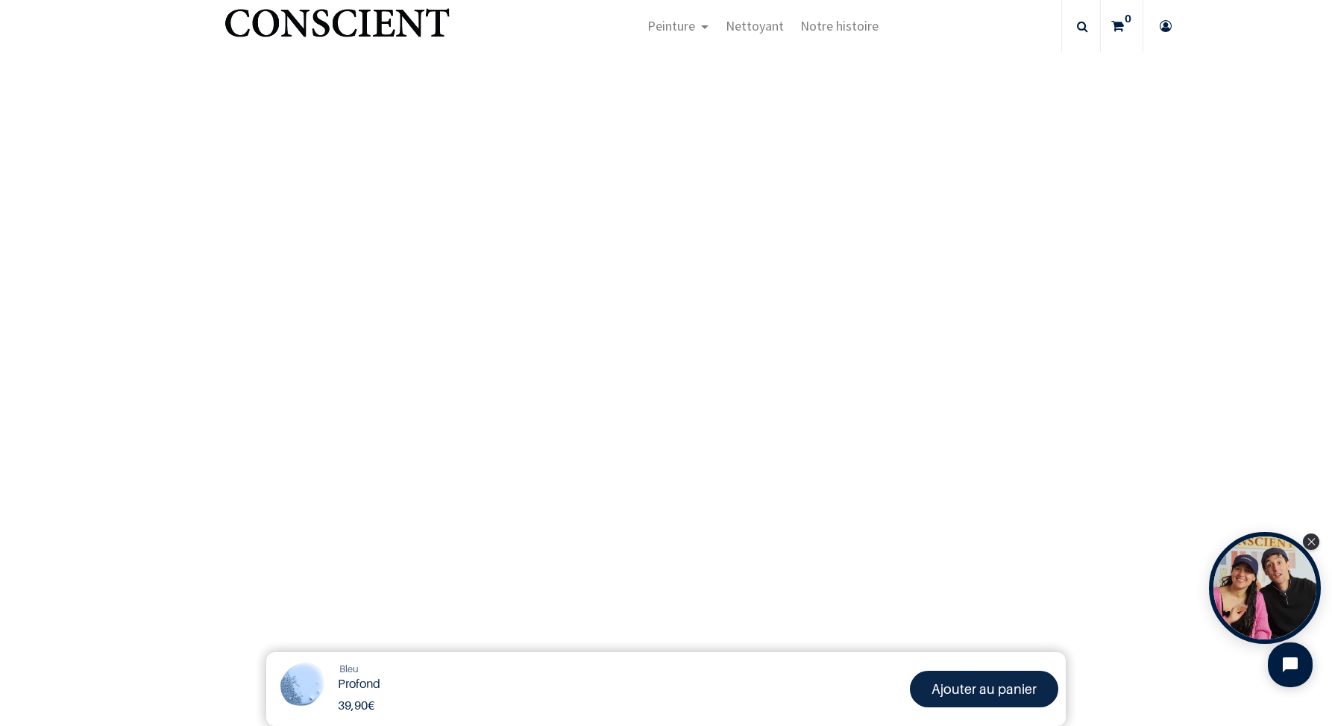
scroll to position [478, 0]
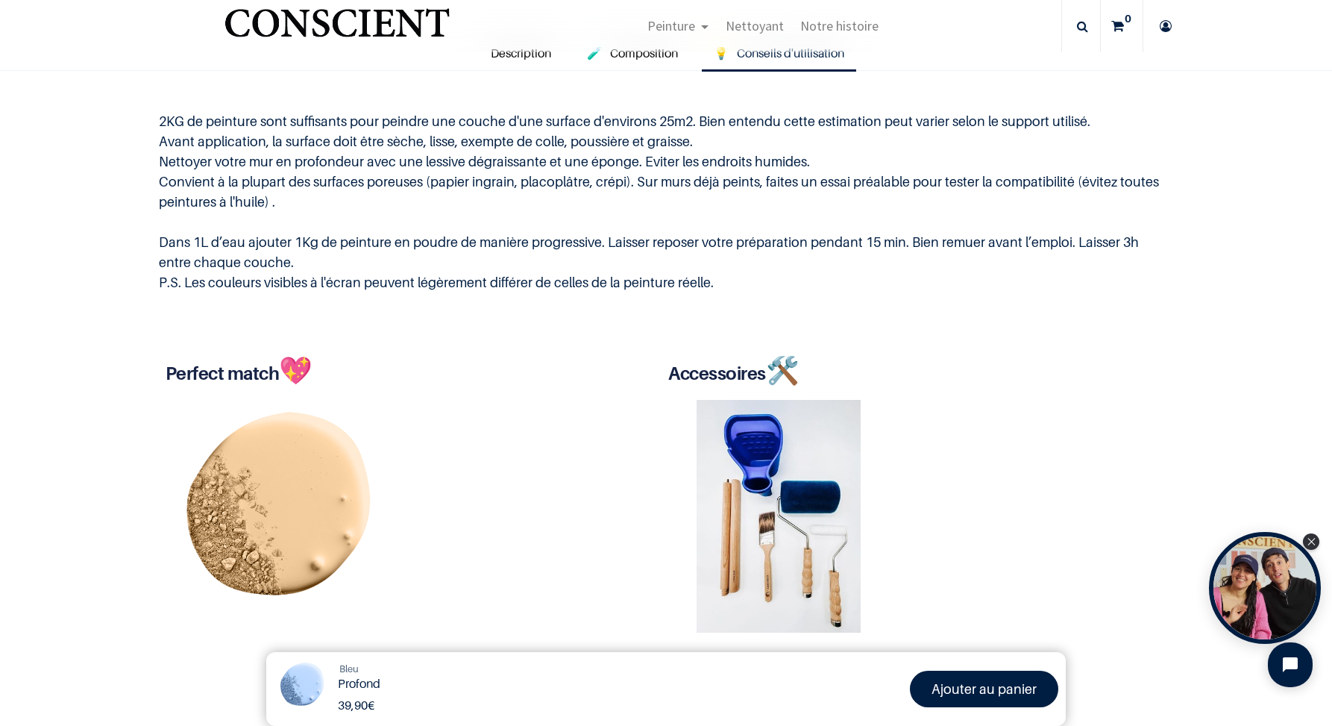
click at [976, 681] on font "Ajouter au panier" at bounding box center [984, 689] width 105 height 16
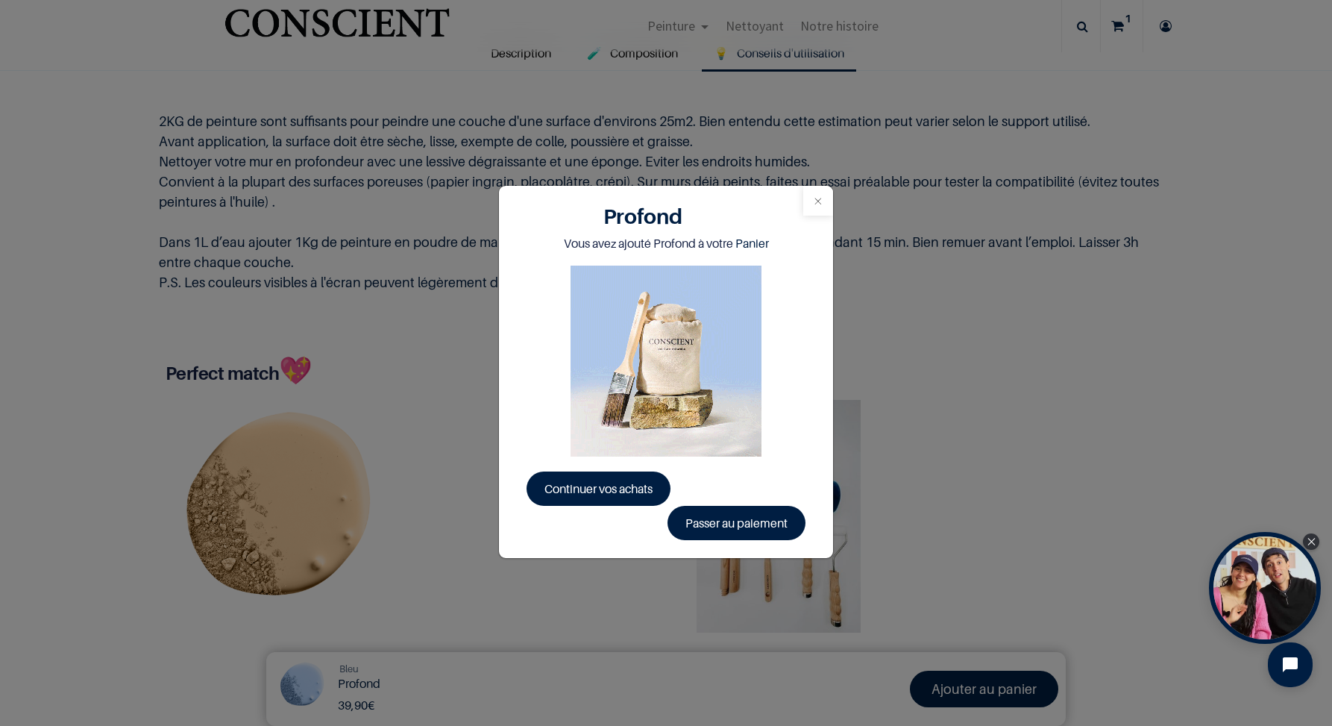
click at [812, 201] on button "Close" at bounding box center [818, 201] width 30 height 30
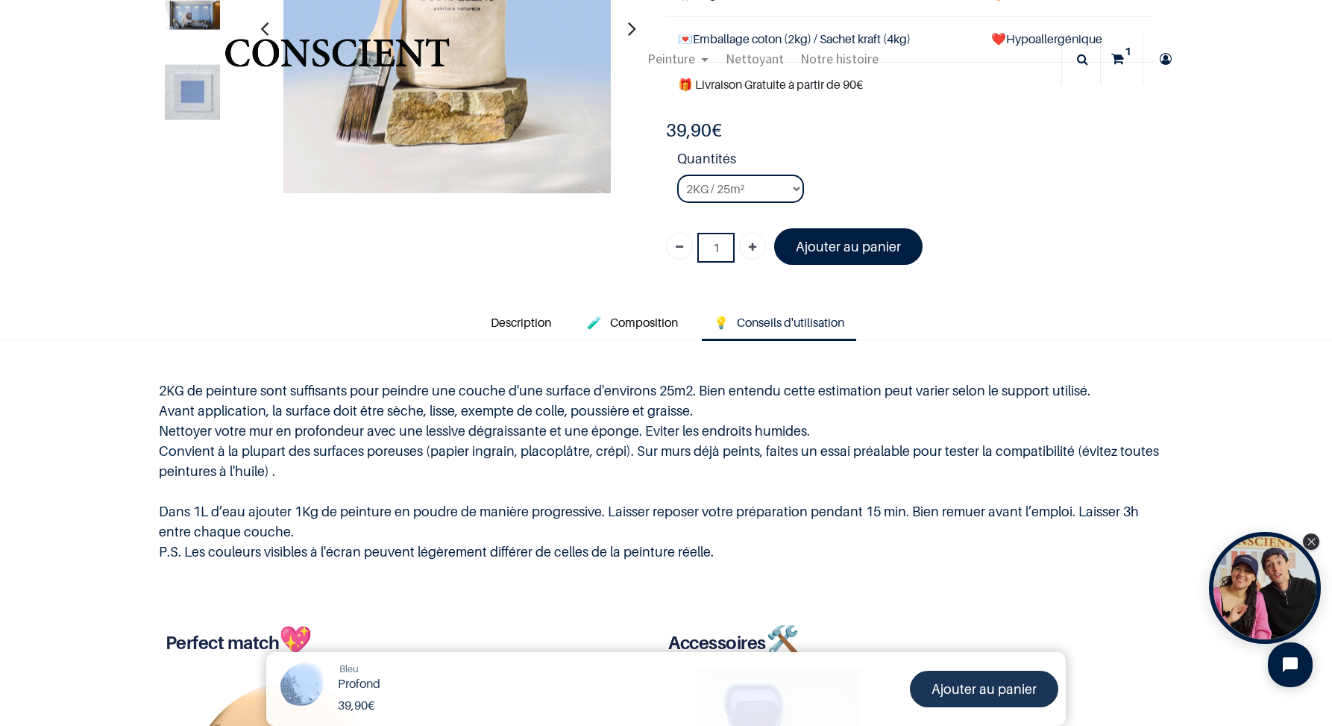
scroll to position [84, 0]
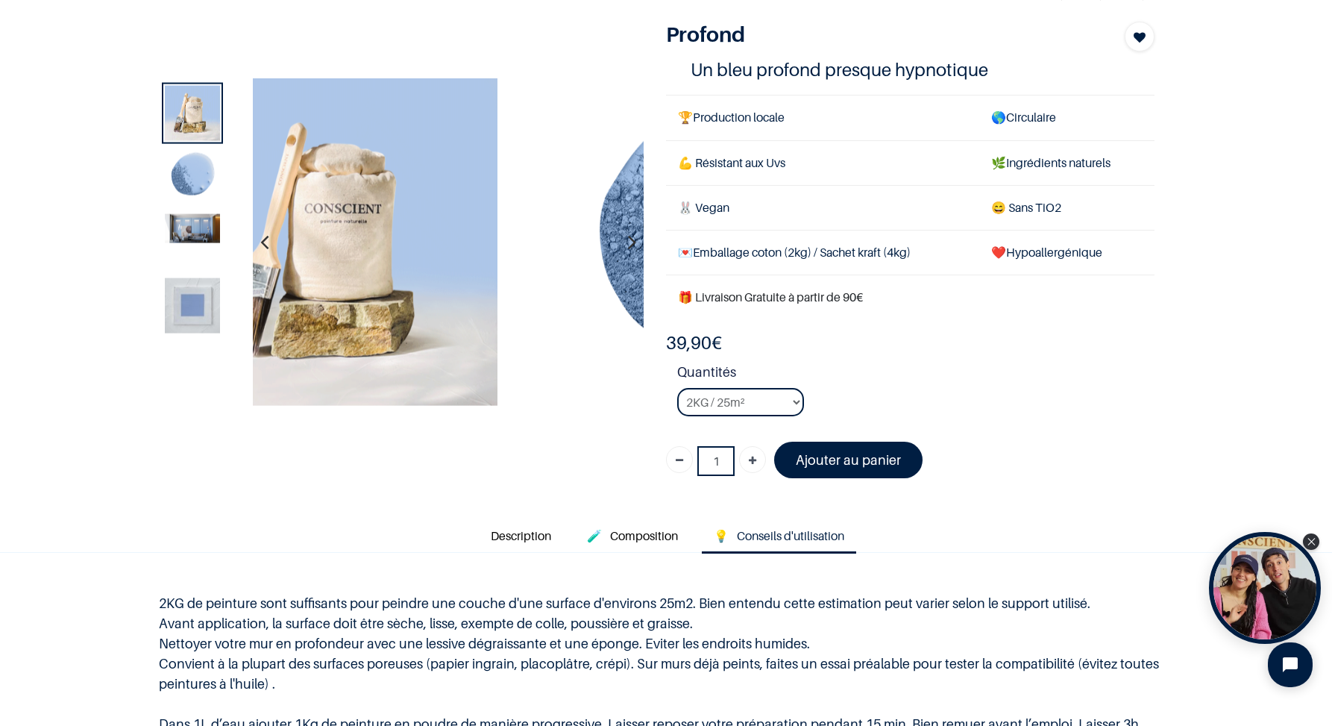
drag, startPoint x: 454, startPoint y: 279, endPoint x: 492, endPoint y: 442, distance: 167.0
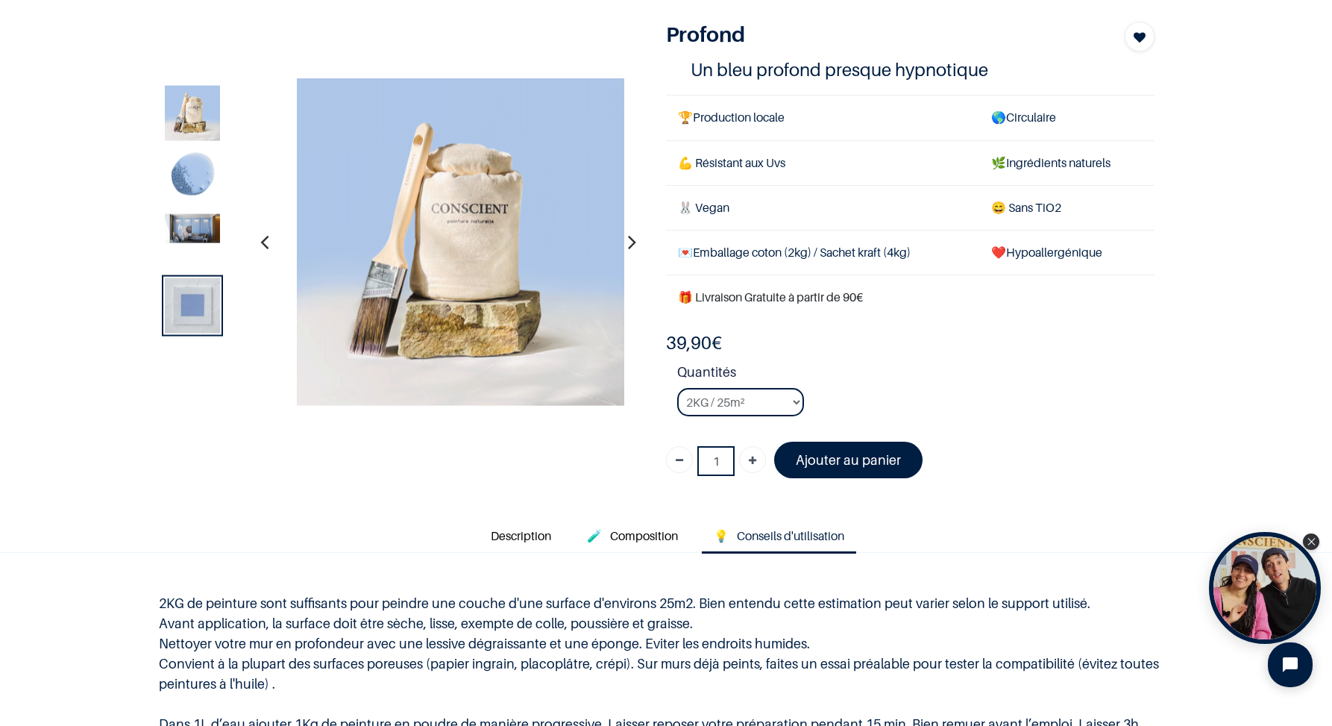
drag, startPoint x: 521, startPoint y: 319, endPoint x: 34, endPoint y: 370, distance: 489.7
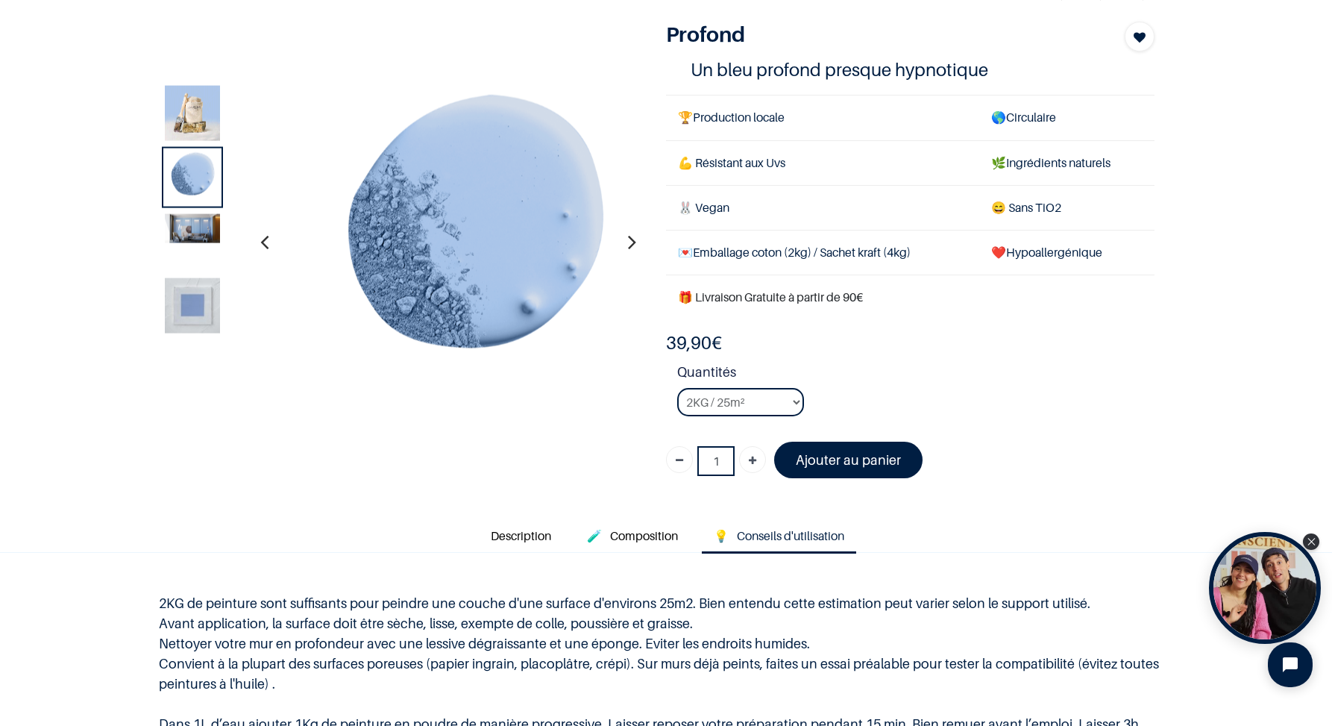
drag, startPoint x: 483, startPoint y: 274, endPoint x: 652, endPoint y: 275, distance: 169.3
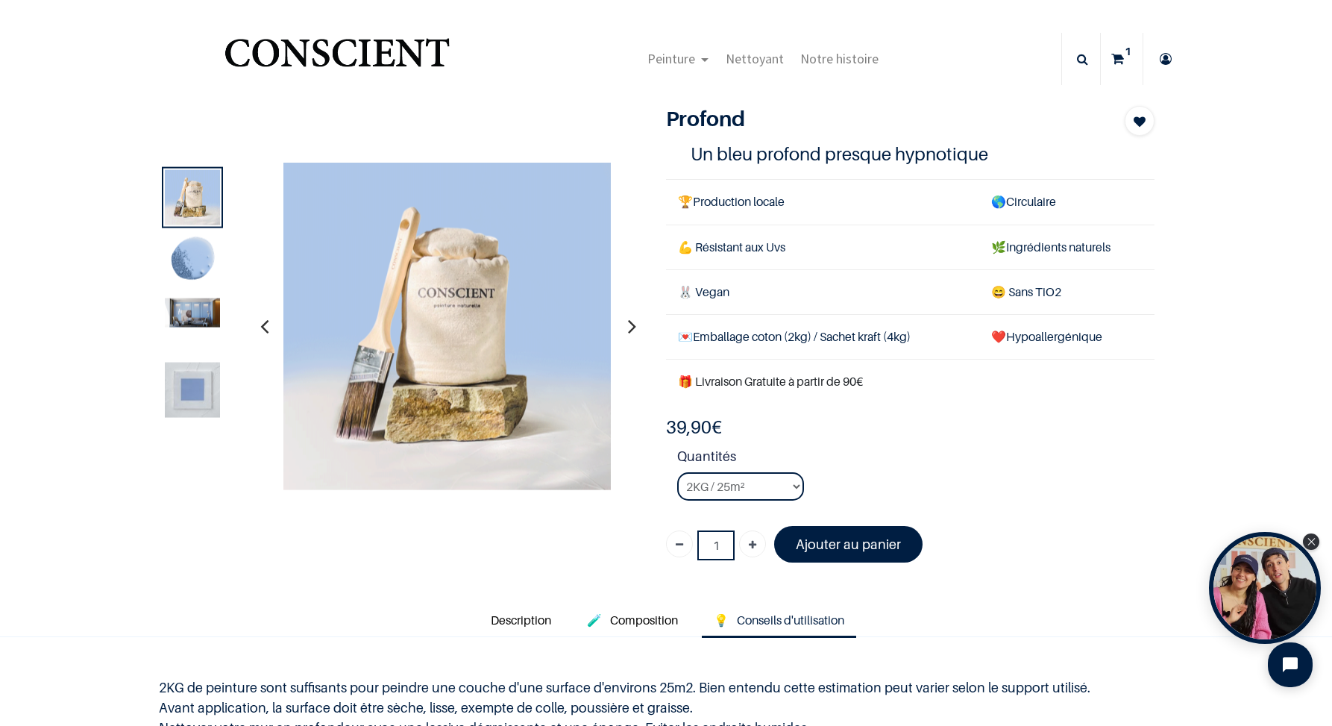
scroll to position [0, 0]
click at [198, 404] on img at bounding box center [192, 389] width 55 height 55
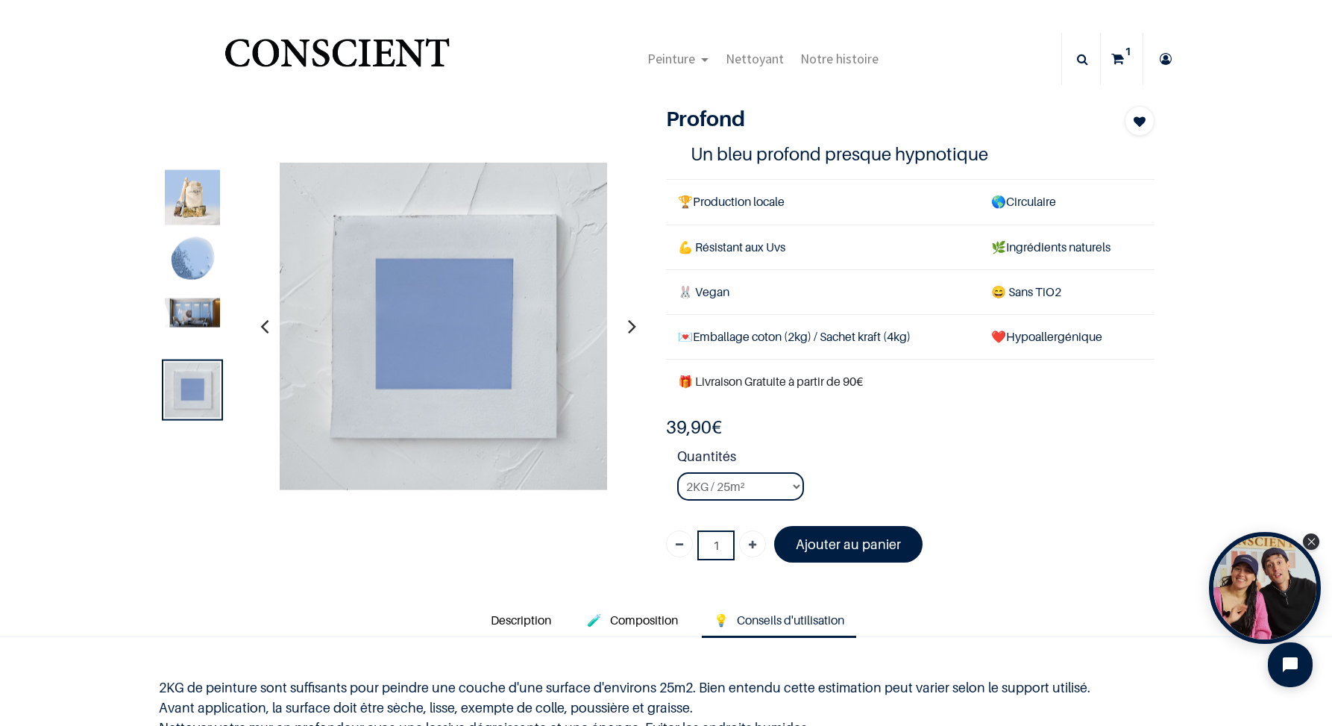
drag, startPoint x: 458, startPoint y: 357, endPoint x: 454, endPoint y: 503, distance: 146.2
click at [189, 192] on img at bounding box center [192, 196] width 55 height 55
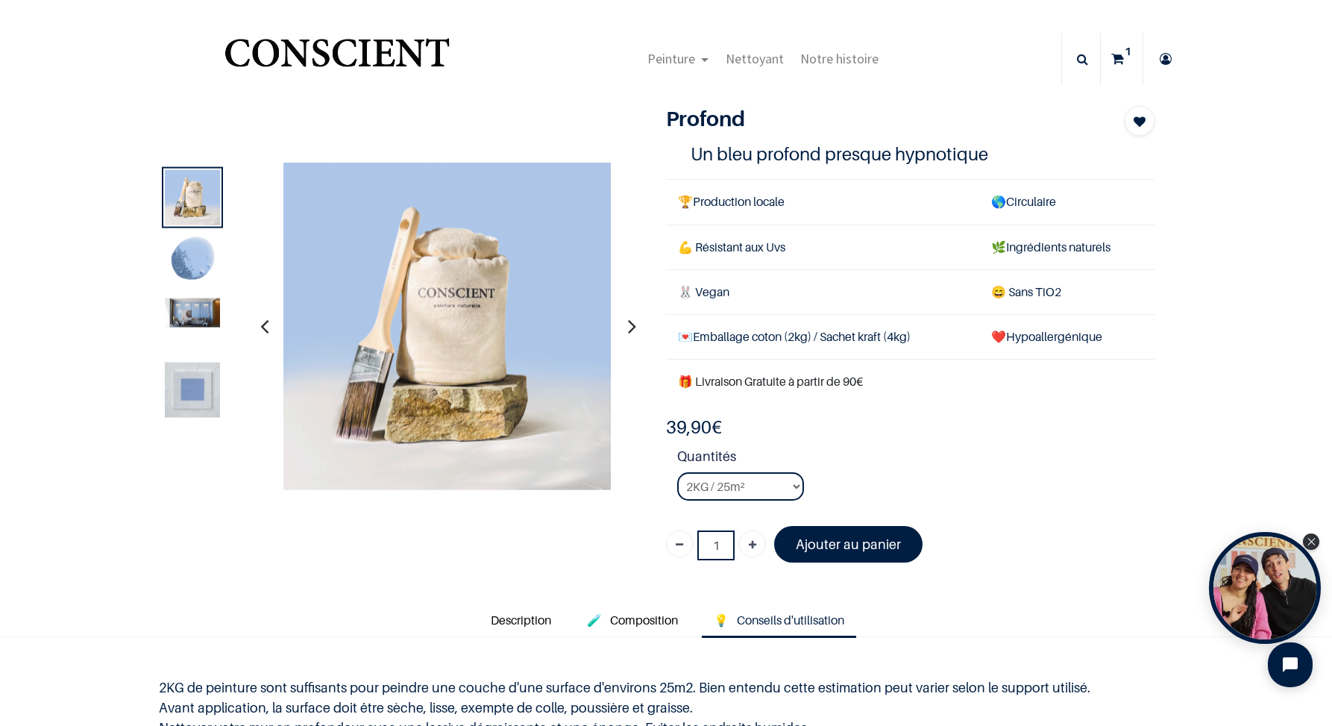
click at [205, 321] on img at bounding box center [192, 312] width 55 height 29
